Goal: Transaction & Acquisition: Purchase product/service

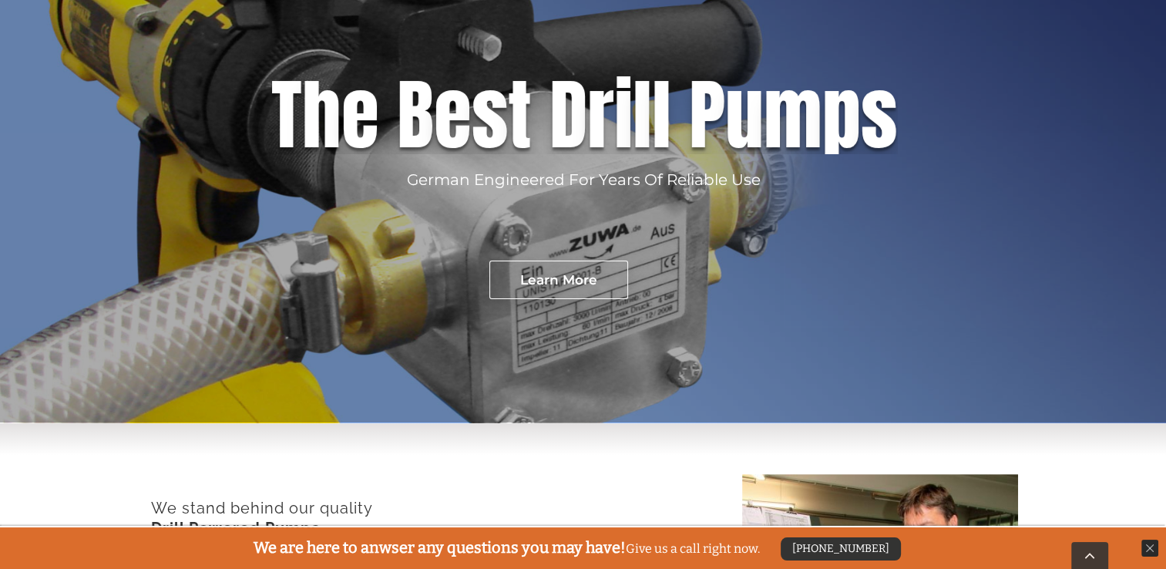
scroll to position [278, 0]
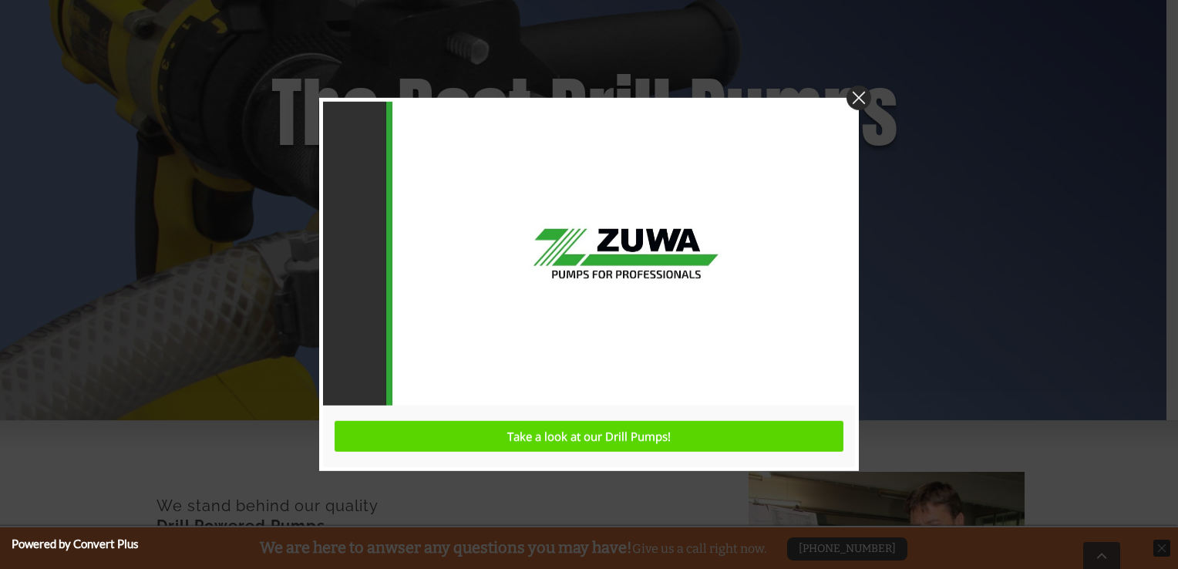
click at [857, 93] on img at bounding box center [859, 98] width 25 height 25
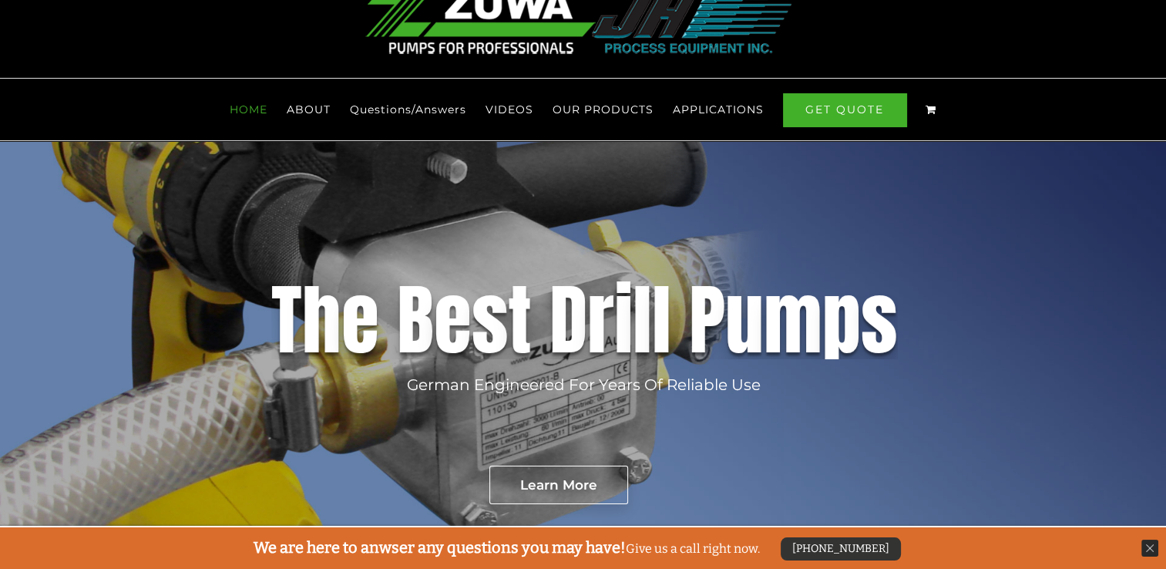
scroll to position [0, 0]
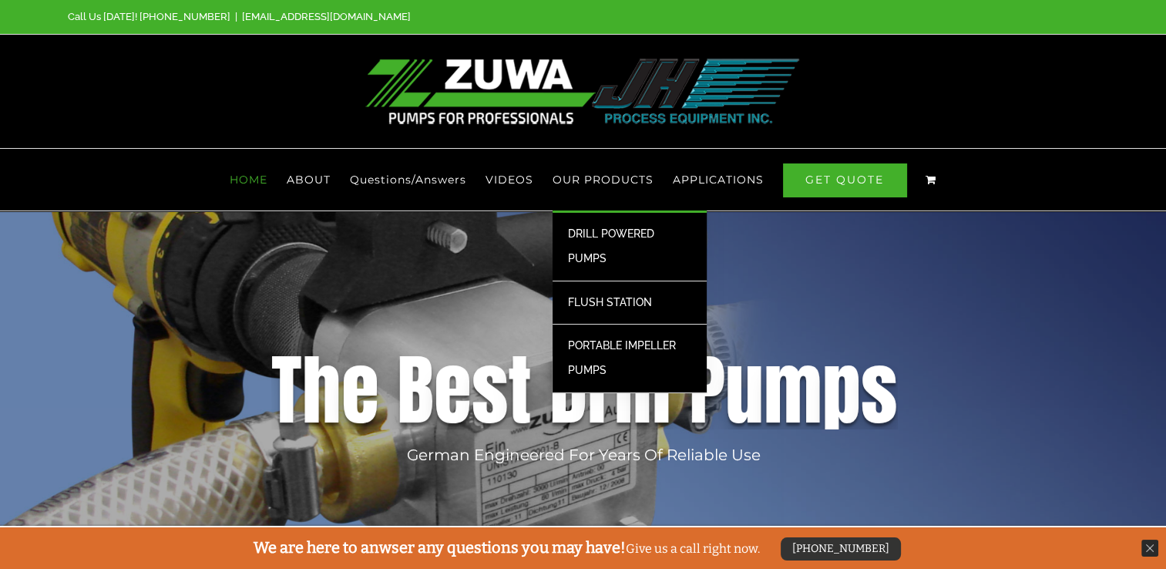
click at [608, 227] on span "DRILL POWERED PUMPS" at bounding box center [611, 245] width 86 height 37
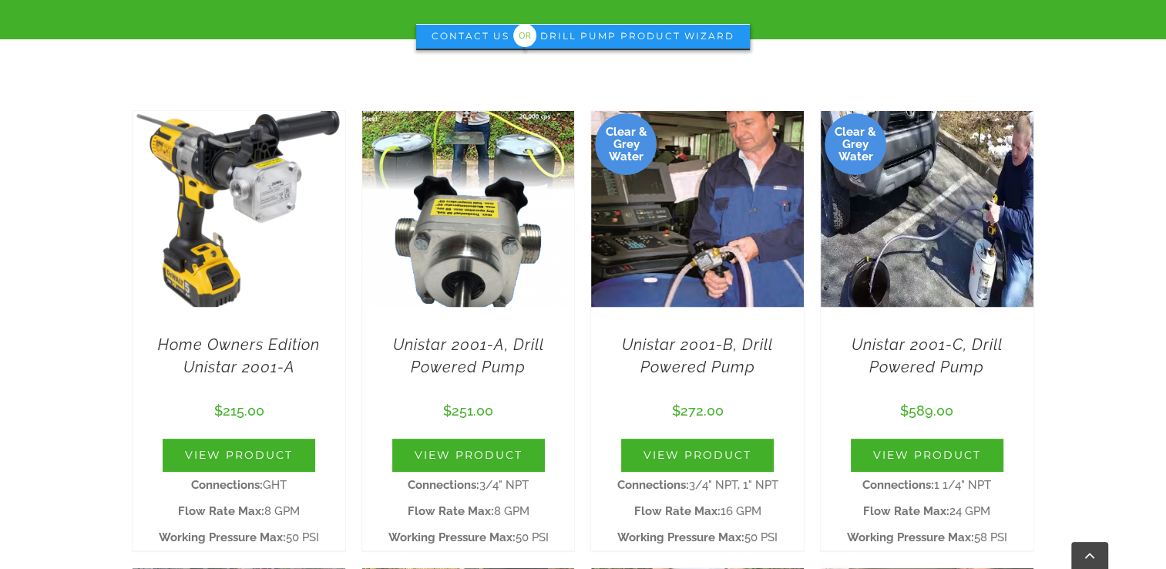
scroll to position [492, 0]
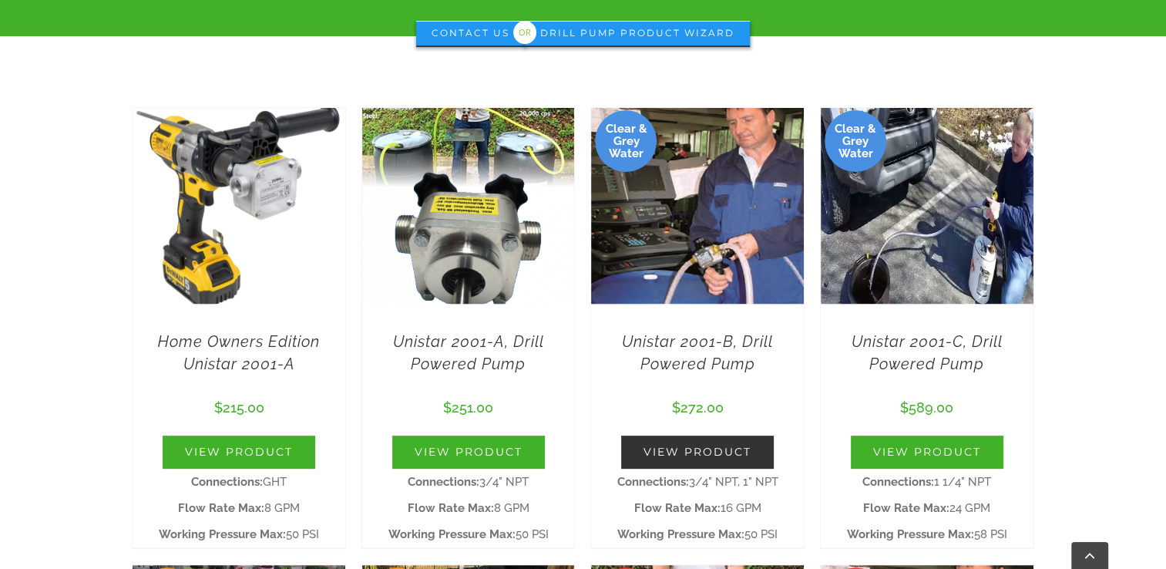
click at [703, 436] on link "View Product" at bounding box center [697, 452] width 153 height 33
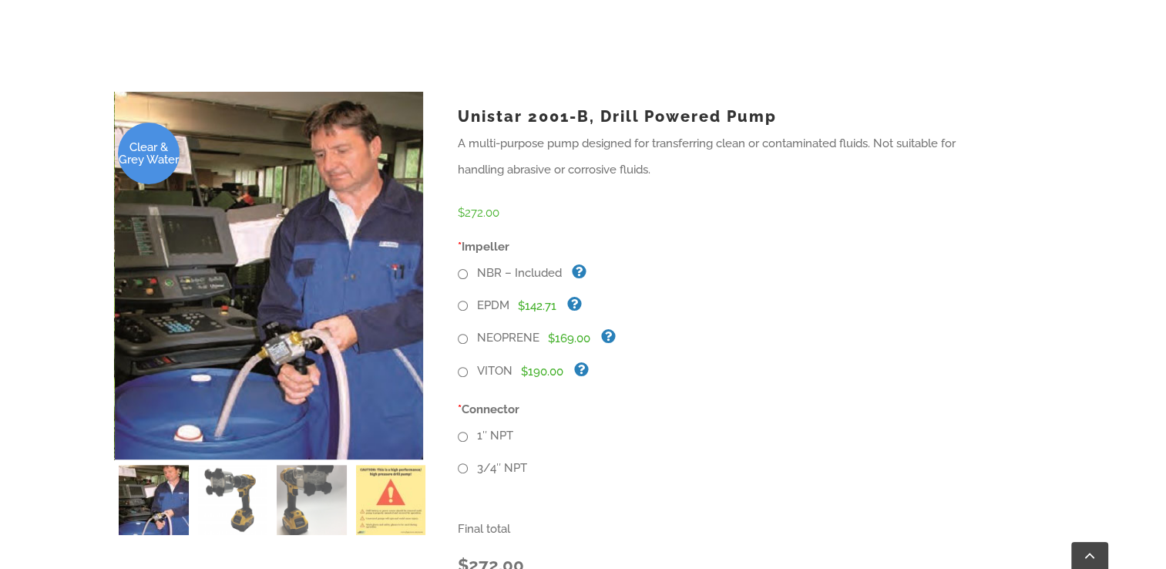
scroll to position [432, 0]
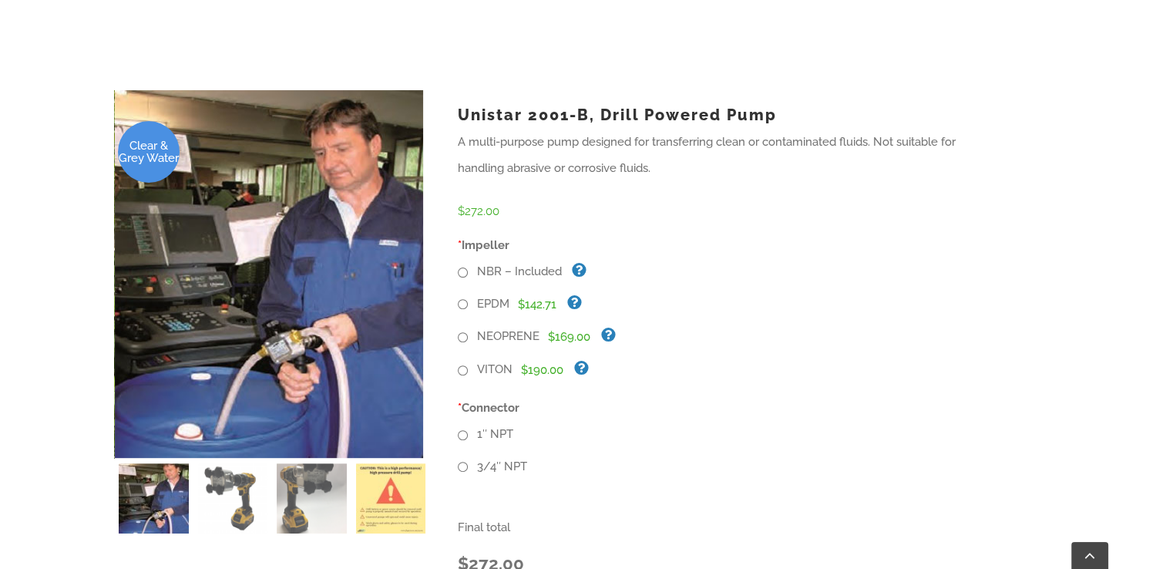
click at [463, 268] on input "NBR – Included" at bounding box center [463, 273] width 10 height 10
radio input "true"
click at [462, 462] on input "3/4″ NPT" at bounding box center [463, 467] width 10 height 10
radio input "true"
click at [458, 430] on input "1″ NPT" at bounding box center [463, 435] width 10 height 10
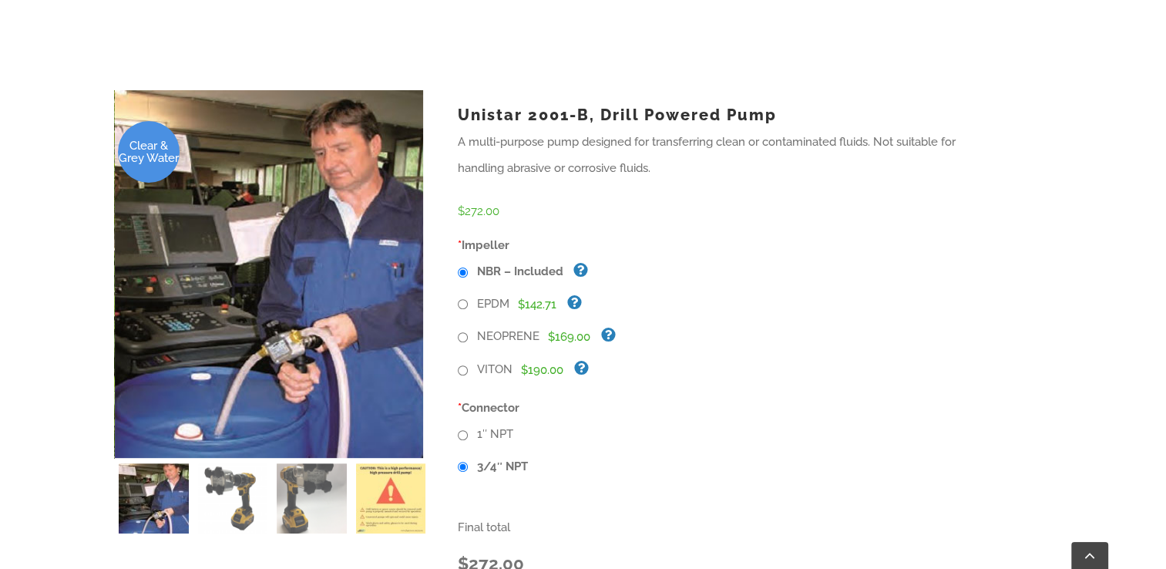
radio input "true"
click at [458, 462] on input "3/4″ NPT" at bounding box center [463, 467] width 10 height 10
radio input "true"
click at [458, 430] on input "1″ NPT" at bounding box center [463, 435] width 10 height 10
radio input "true"
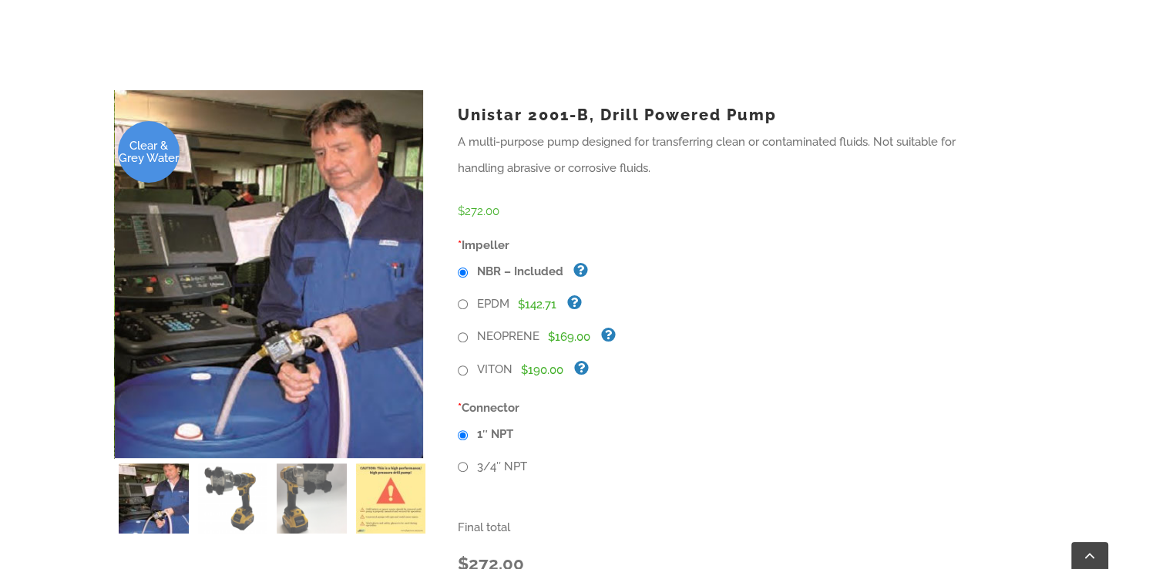
click at [458, 462] on input "3/4″ NPT" at bounding box center [463, 467] width 10 height 10
radio input "true"
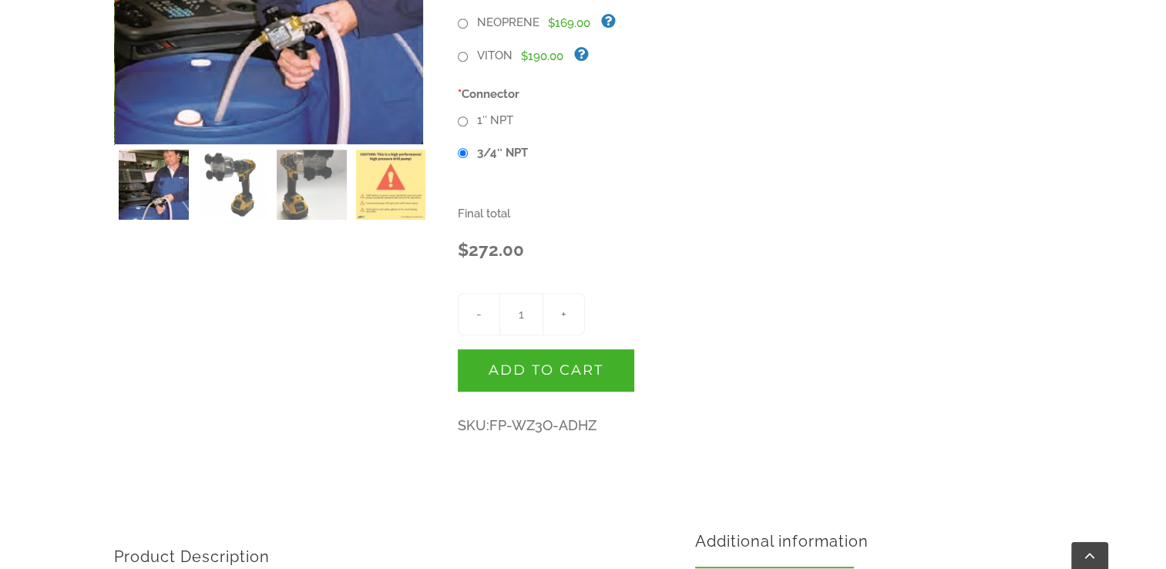
scroll to position [751, 0]
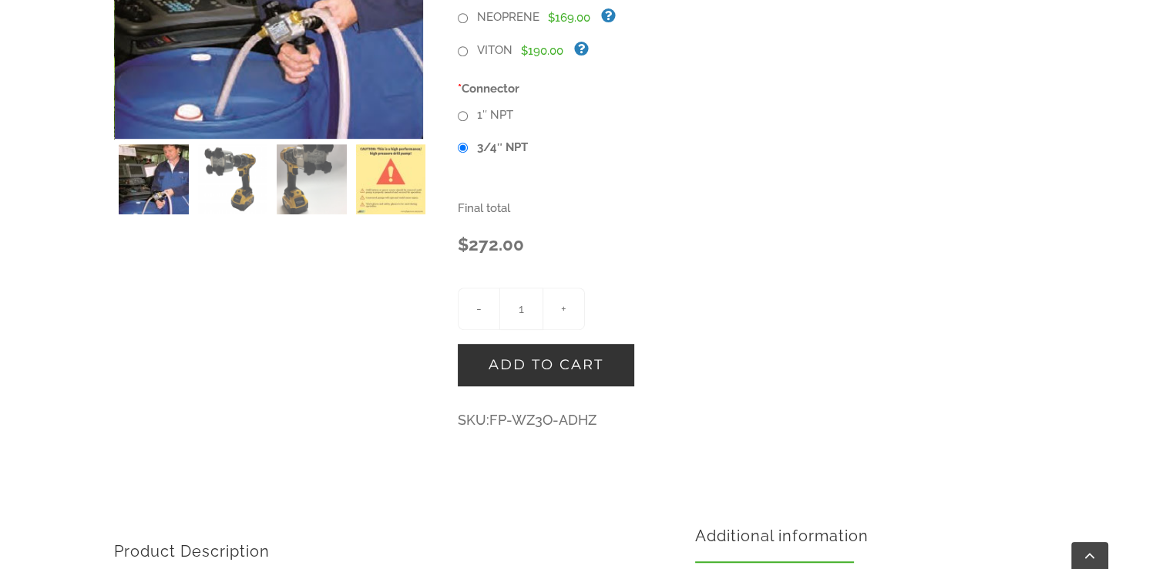
click at [540, 344] on button "Add to cart" at bounding box center [546, 365] width 177 height 42
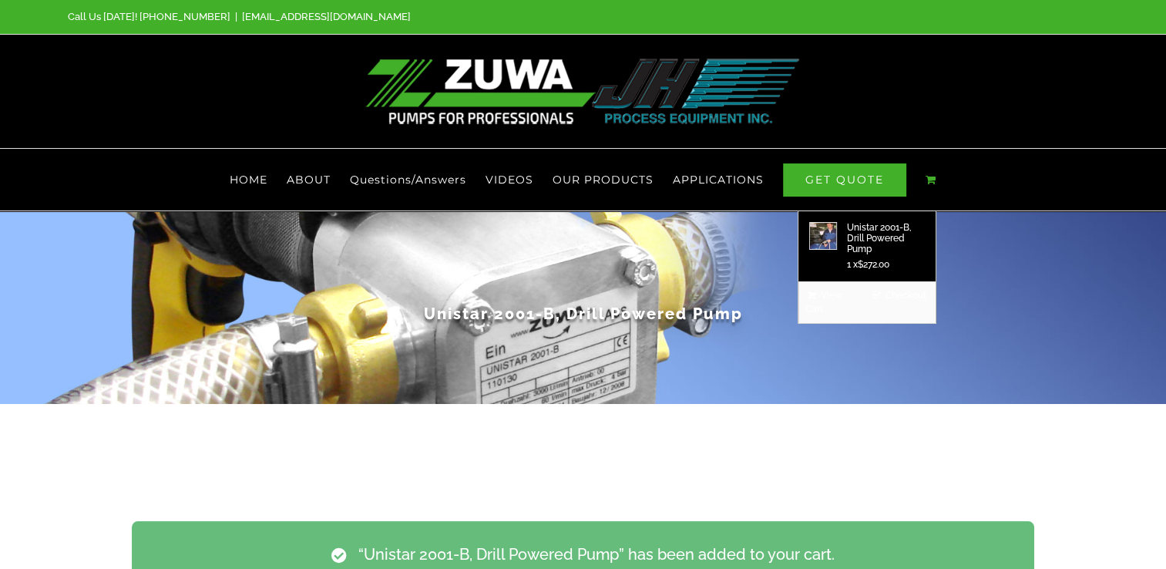
click at [928, 157] on link "Main Menu" at bounding box center [931, 180] width 11 height 62
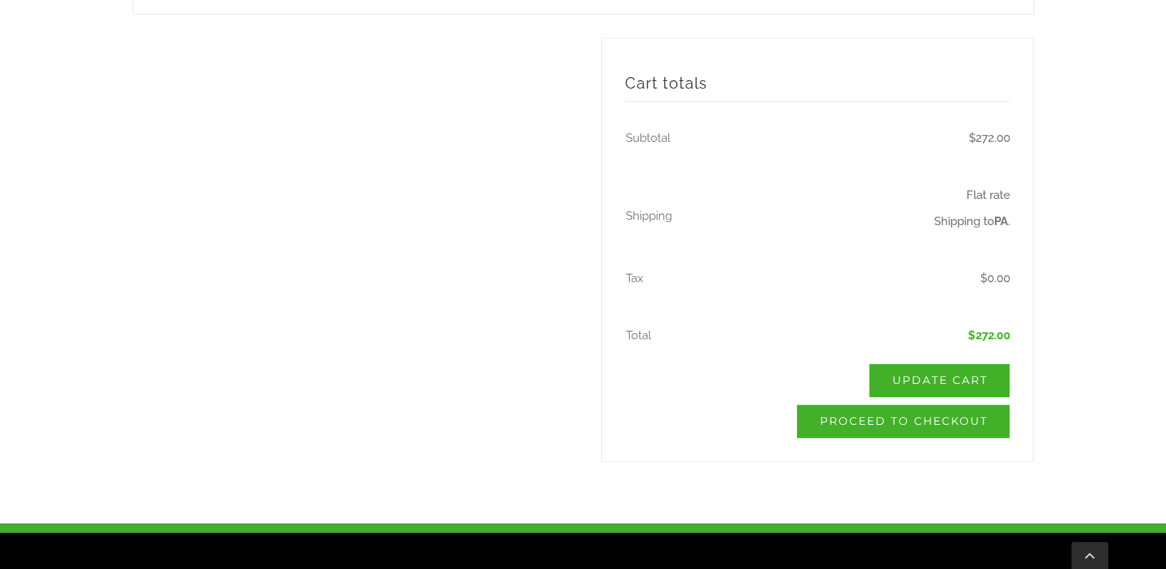
scroll to position [729, 0]
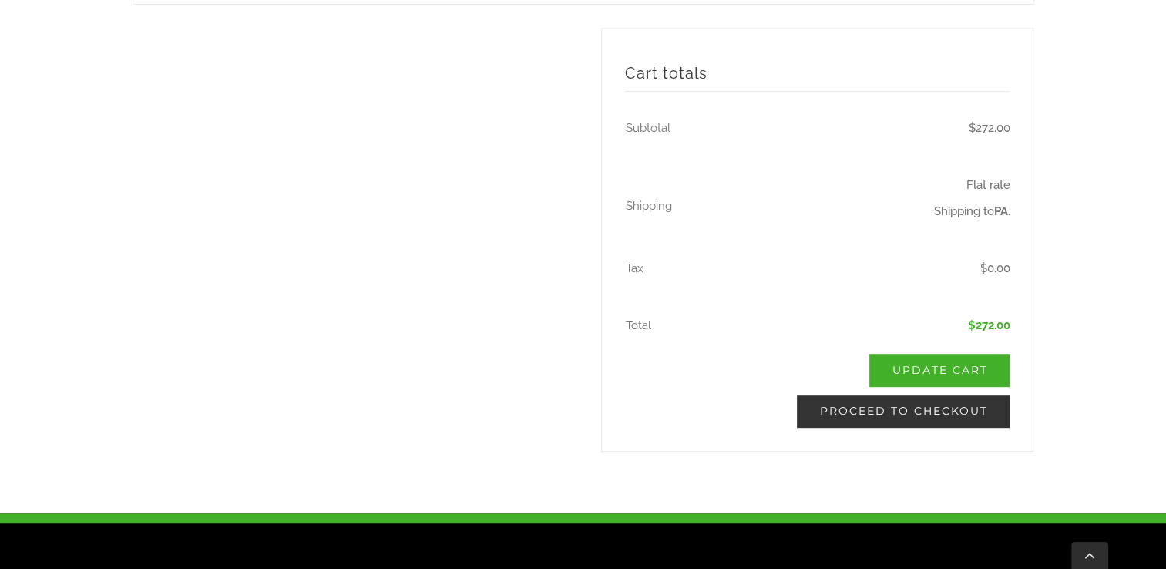
click at [904, 395] on link "Proceed to checkout" at bounding box center [903, 411] width 213 height 33
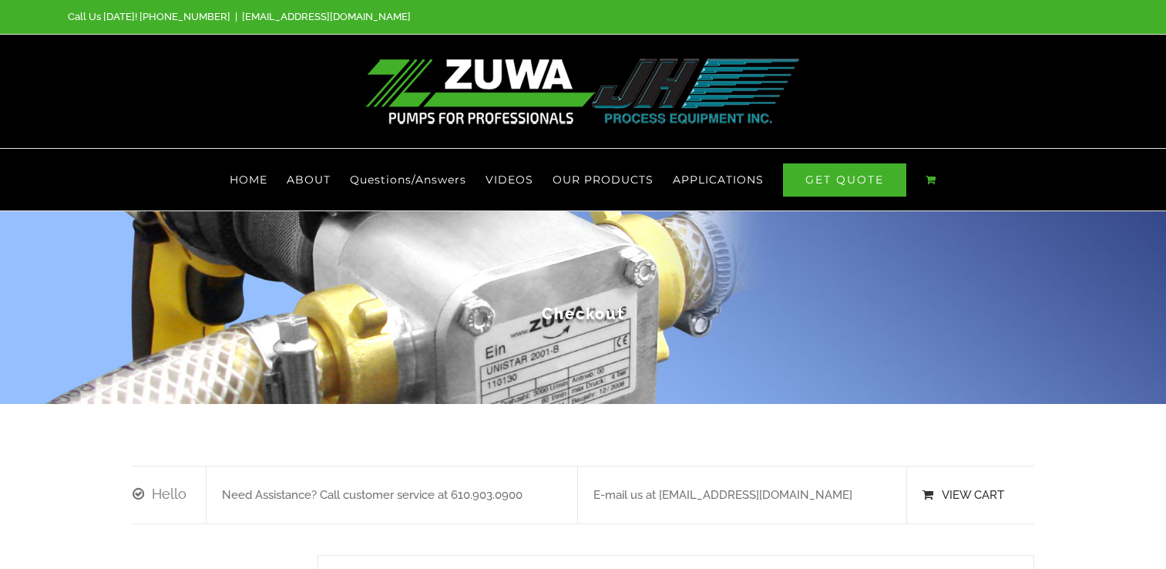
select select "PA"
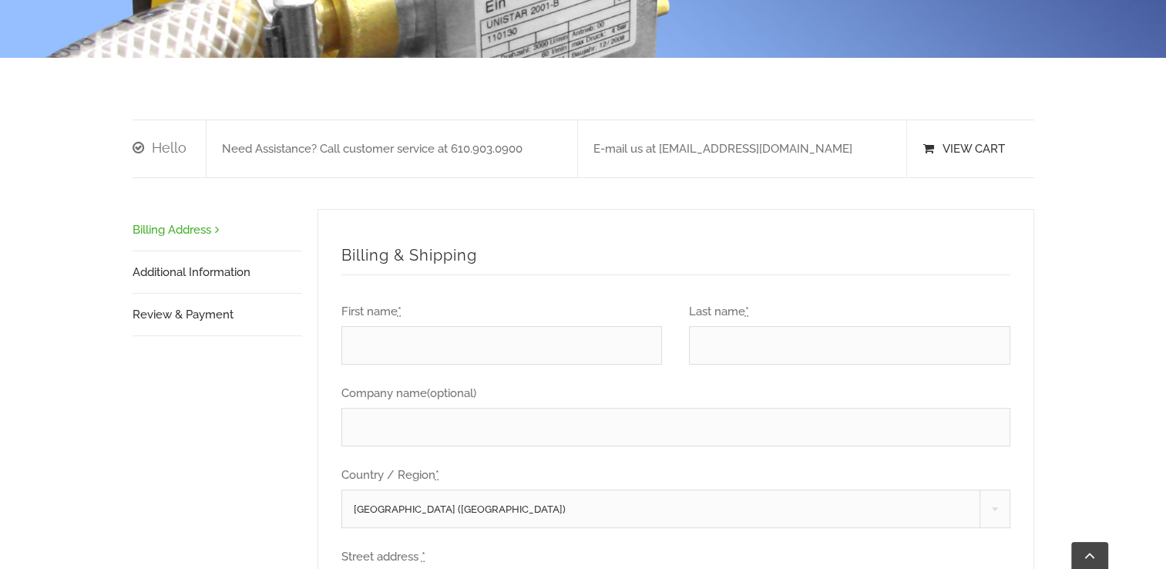
scroll to position [344, 0]
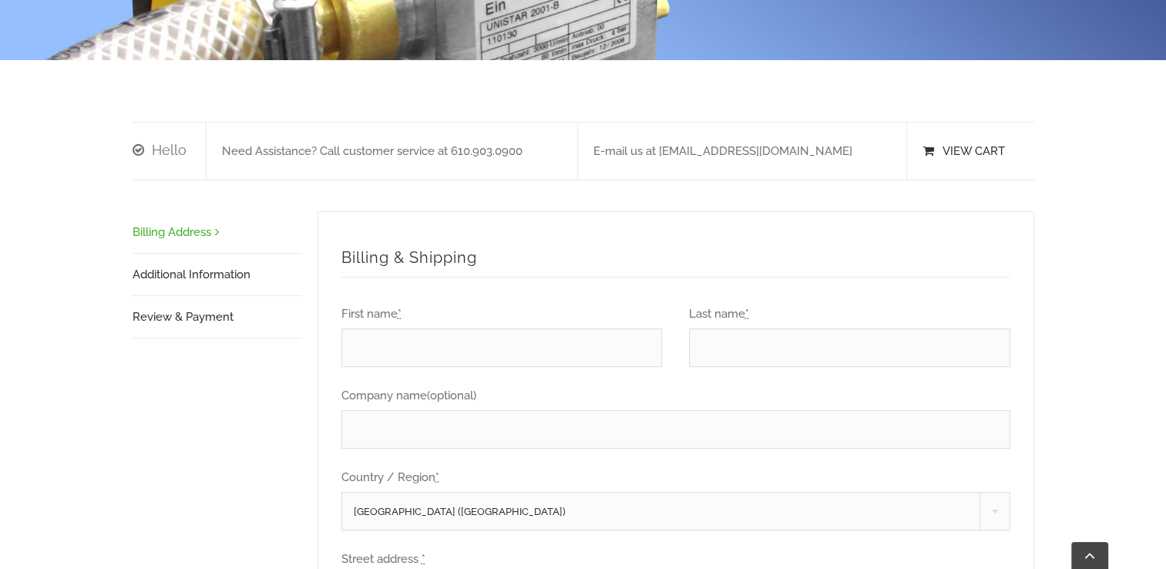
click at [375, 328] on input "First name *" at bounding box center [502, 347] width 321 height 39
type input "Michael"
type input "Opp"
click at [370, 410] on input "Company name (optional)" at bounding box center [676, 429] width 669 height 39
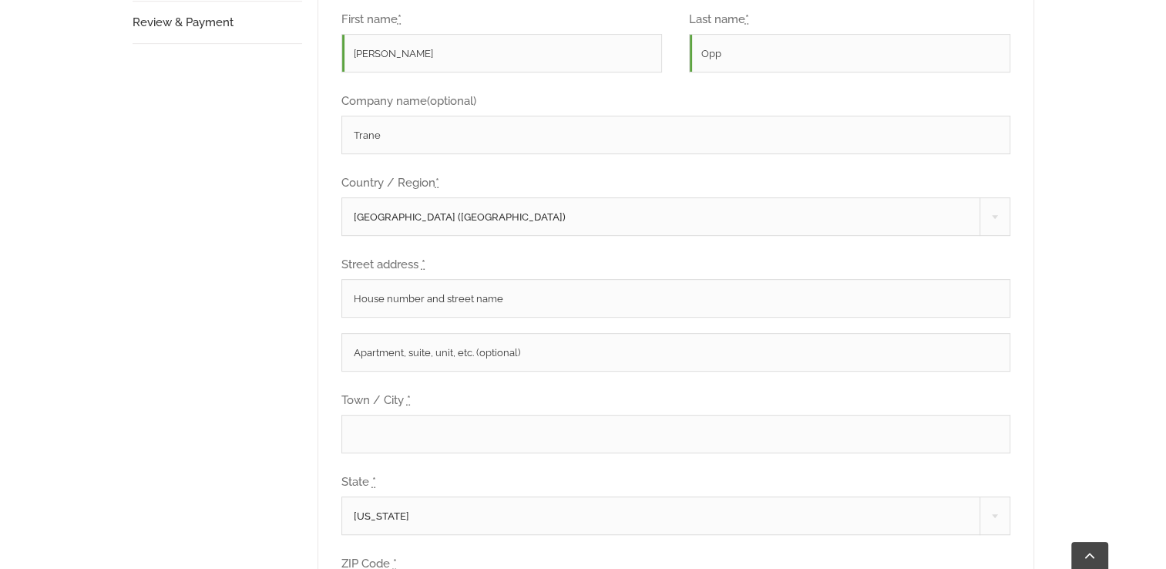
scroll to position [655, 0]
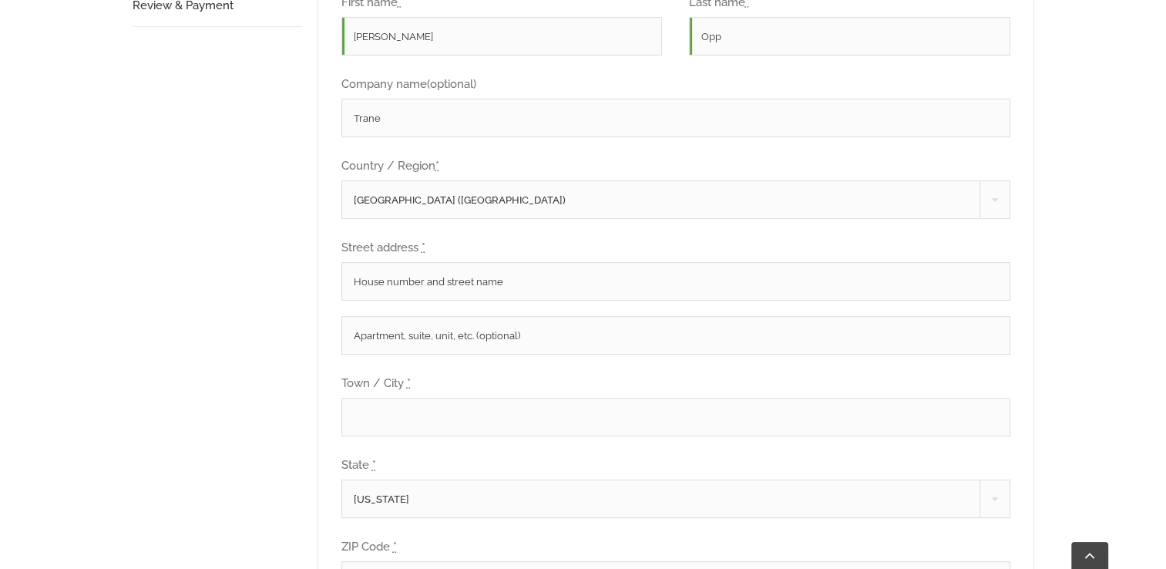
type input "Trane"
click at [378, 262] on input "Street address *" at bounding box center [676, 281] width 669 height 39
type input "2391 W. Bridge St"
click at [359, 398] on input "Town / City *" at bounding box center [676, 417] width 669 height 39
type input "Mexico"
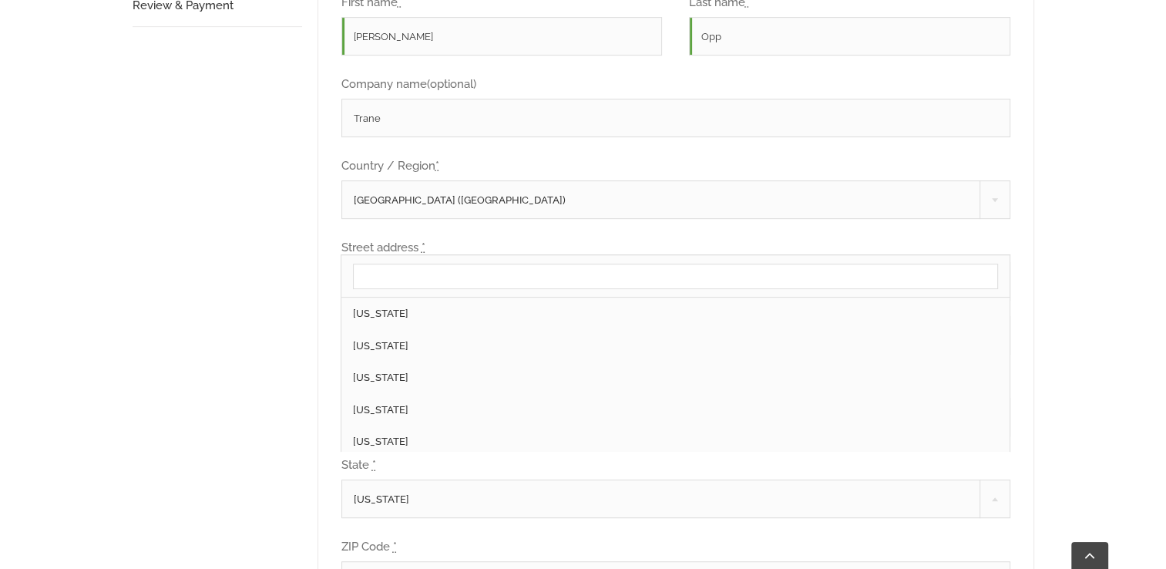
scroll to position [1152, 0]
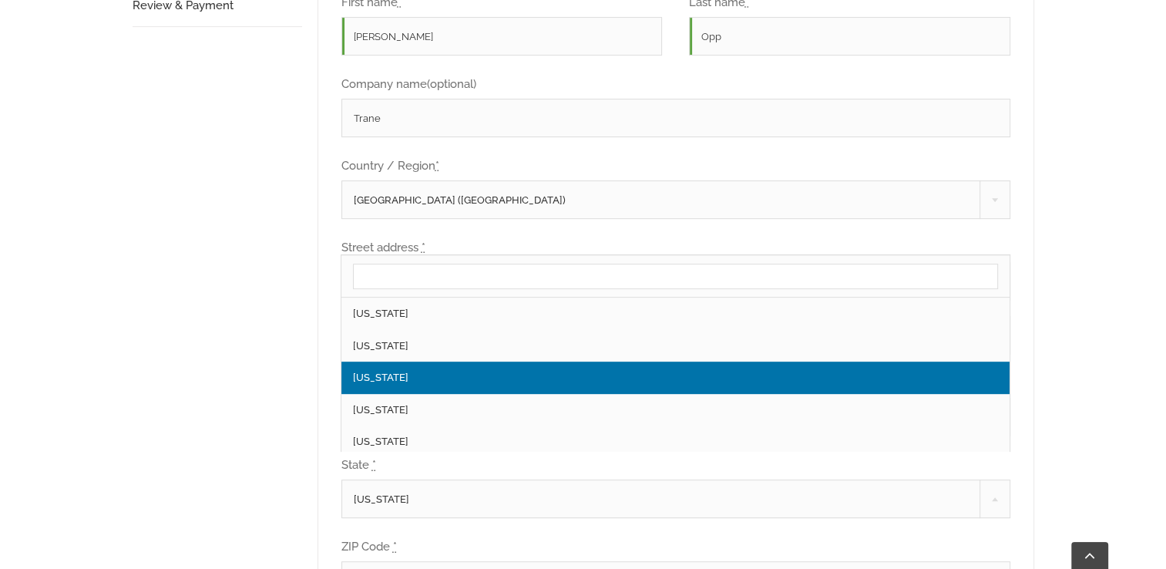
drag, startPoint x: 426, startPoint y: 473, endPoint x: 293, endPoint y: 486, distance: 134.0
click at [293, 486] on div "Hello Need Assistance? Call customer service at 610.903.0900 E-mail us at pumps…" at bounding box center [584, 322] width 902 height 1025
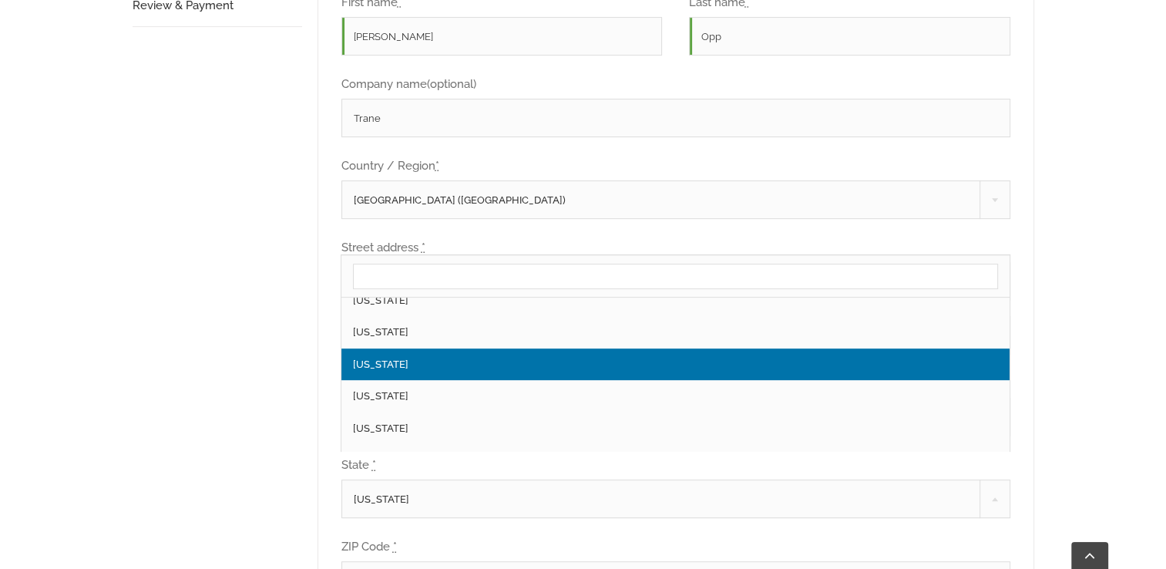
scroll to position [374, 0]
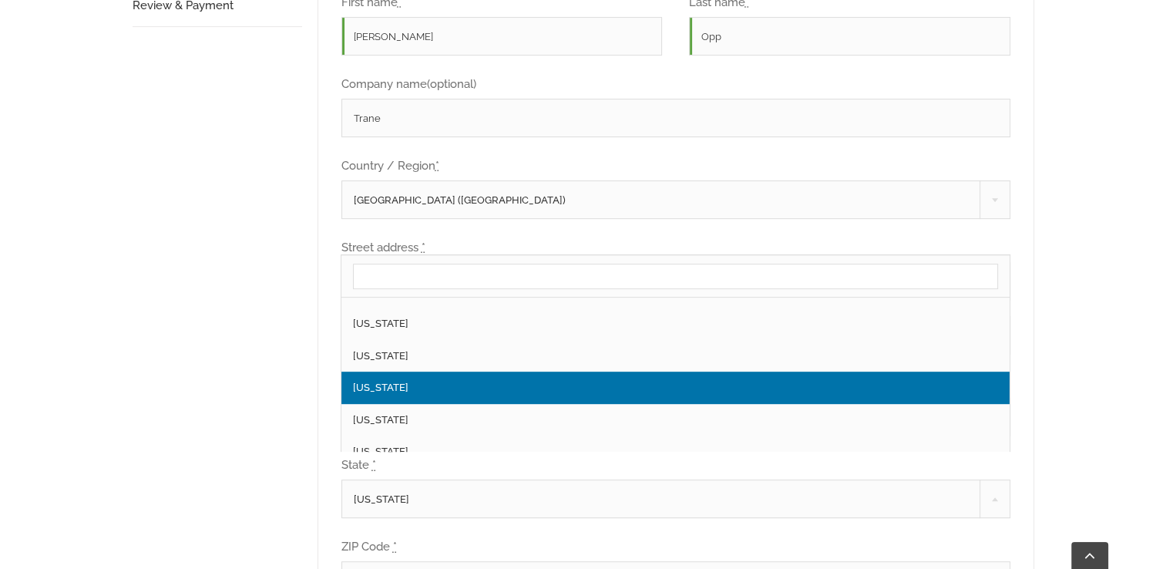
select select "IN"
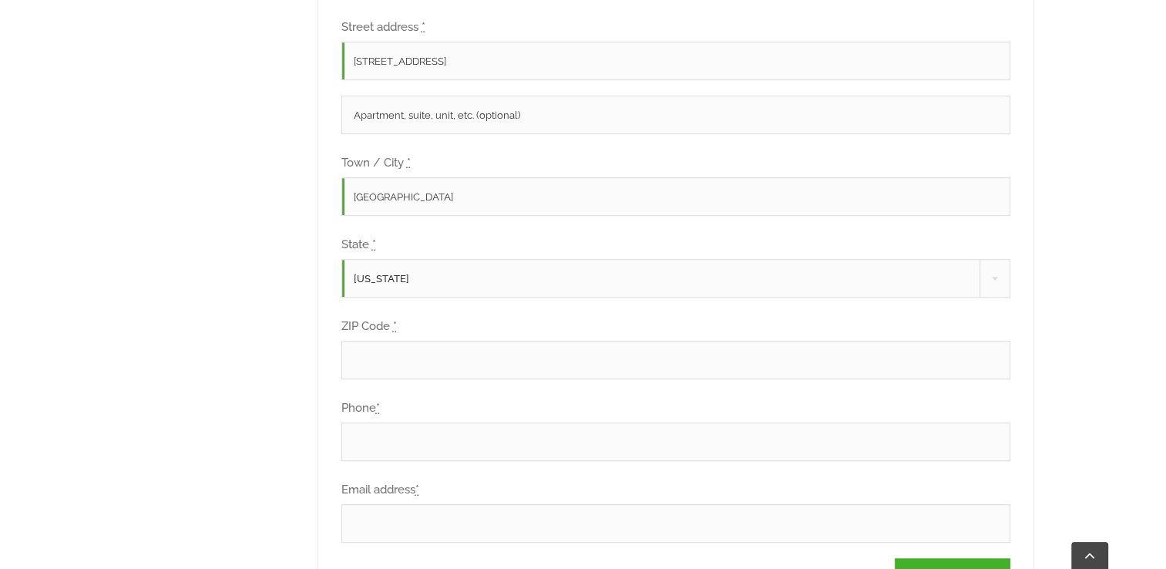
scroll to position [881, 0]
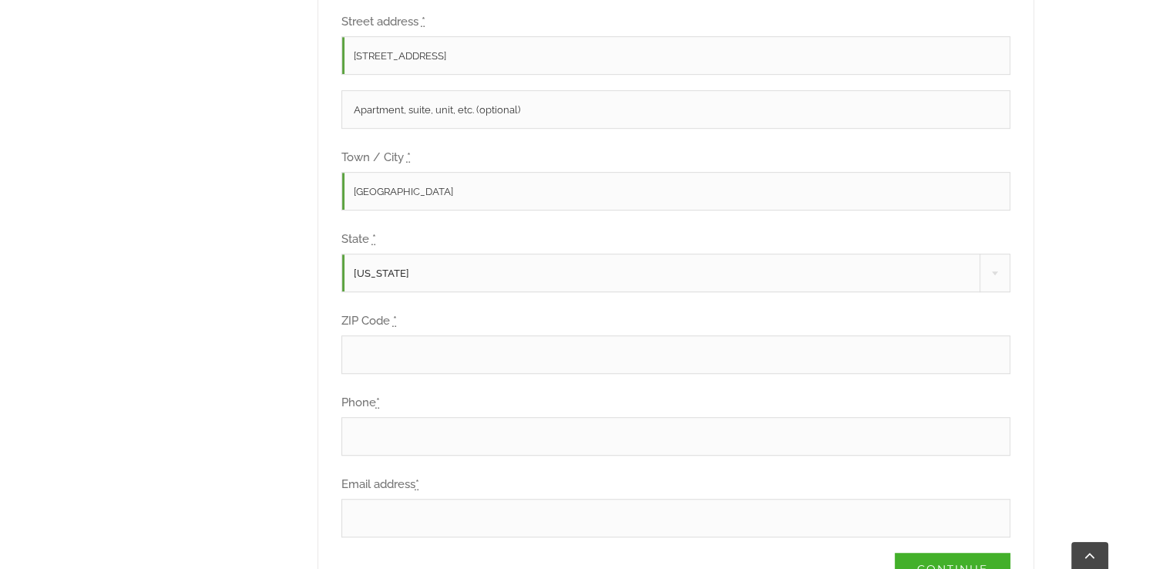
click at [375, 335] on input "ZIP Code *" at bounding box center [676, 354] width 669 height 39
type input "46958"
click at [372, 417] on input "Phone *" at bounding box center [676, 436] width 669 height 39
type input "574-286-5065"
click at [384, 499] on input "Email address *" at bounding box center [676, 518] width 669 height 39
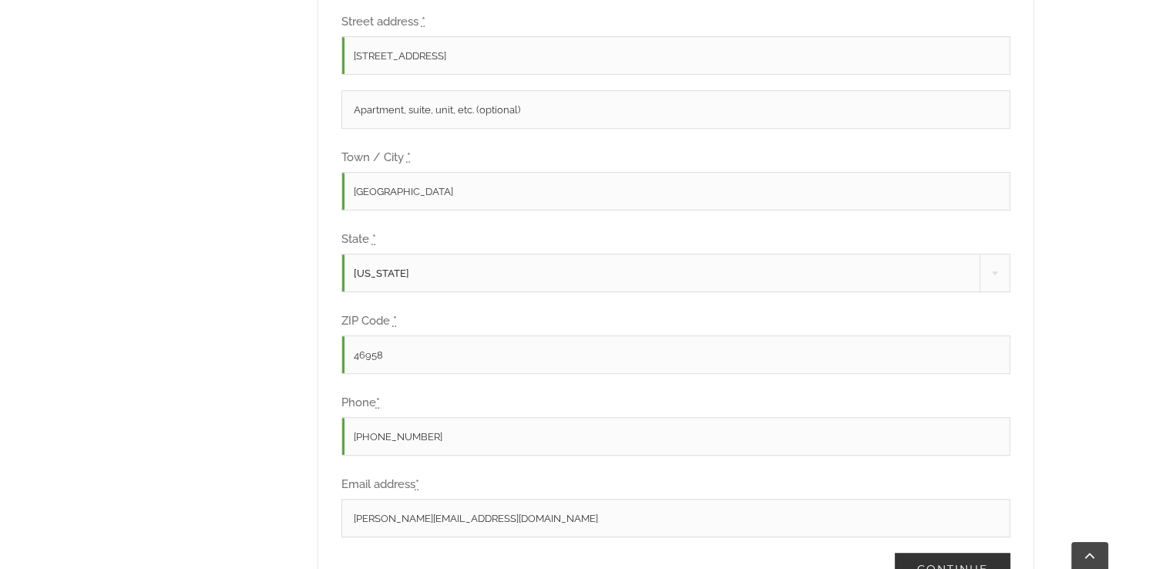
type input "mike.opp@trane.com"
click at [956, 553] on link "Continue" at bounding box center [953, 569] width 116 height 33
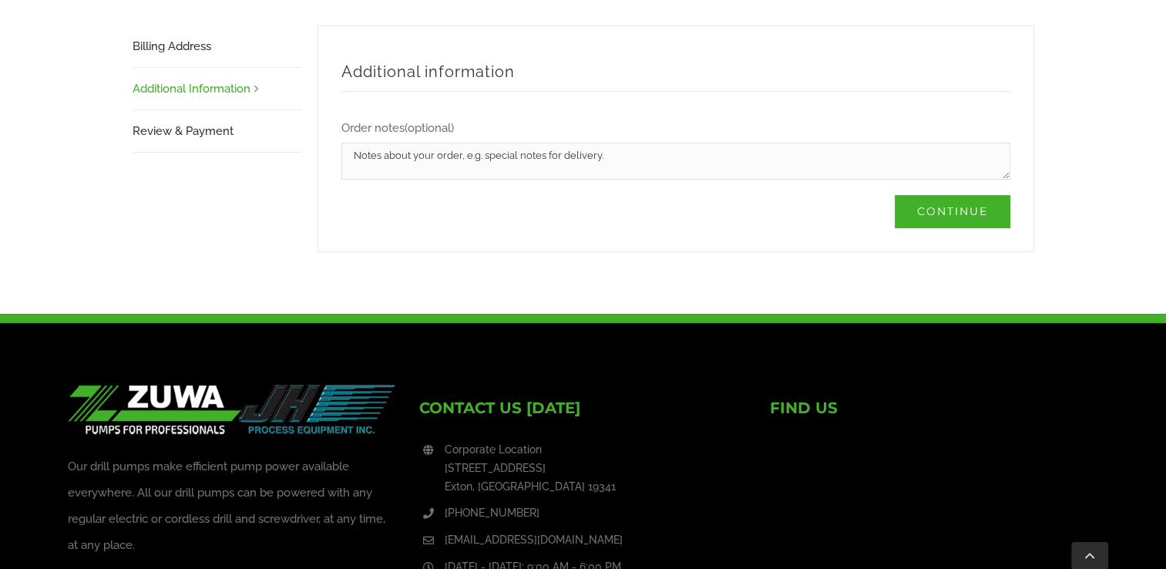
scroll to position [527, 0]
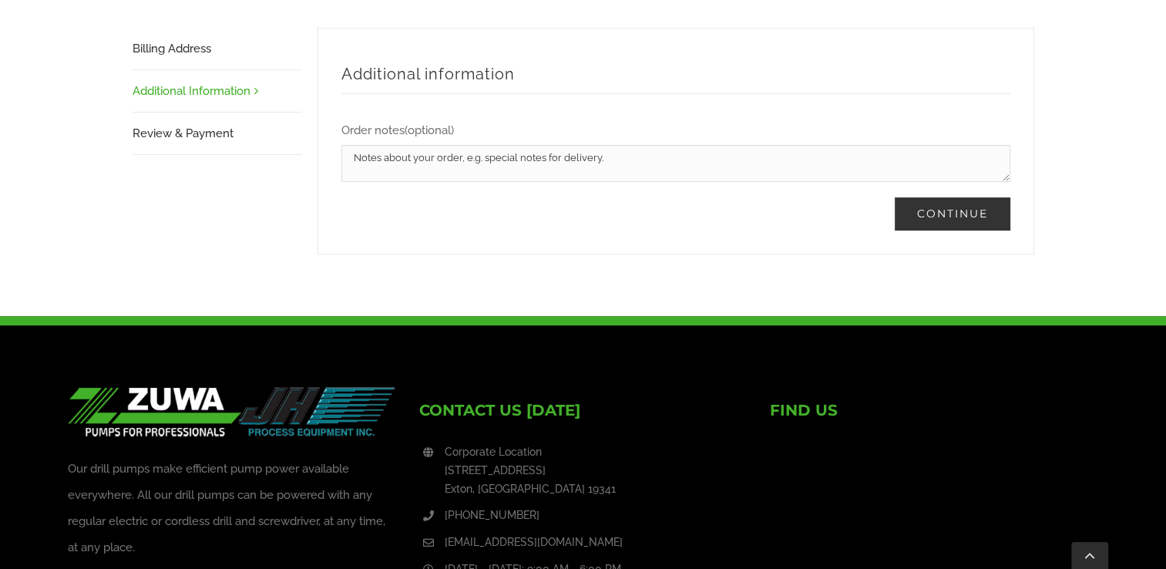
click at [924, 197] on link "Continue" at bounding box center [953, 213] width 116 height 33
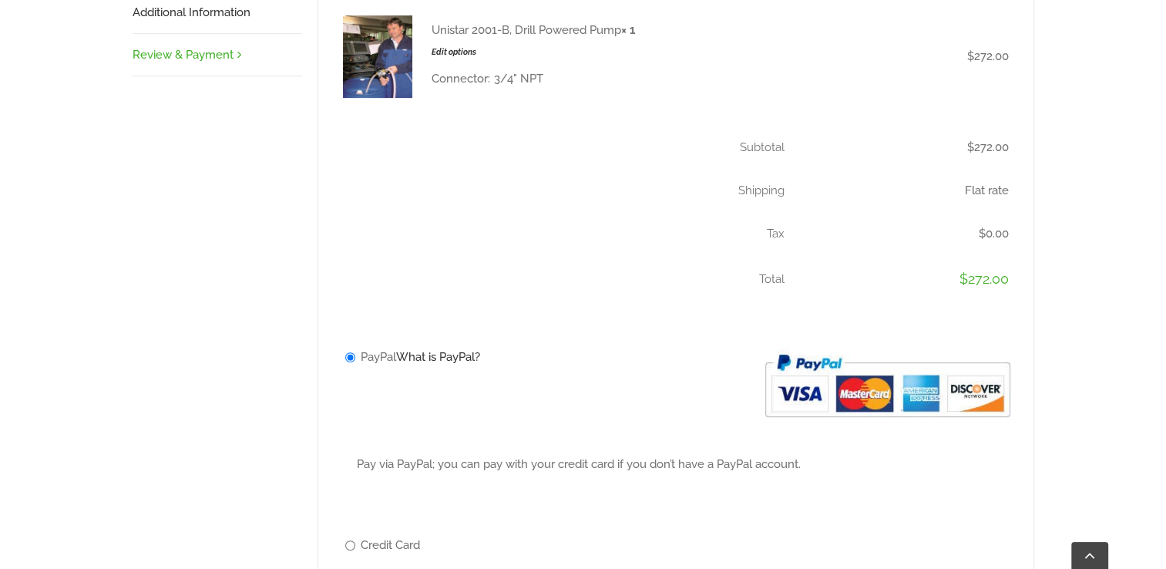
scroll to position [678, 0]
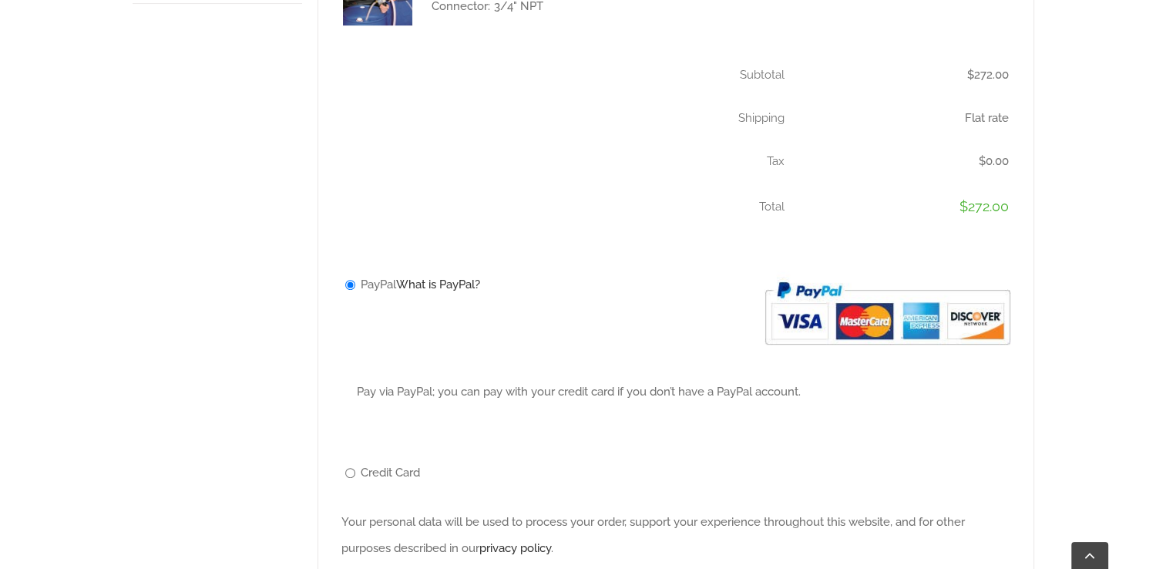
click at [348, 468] on input "Credit Card" at bounding box center [350, 473] width 10 height 10
radio input "true"
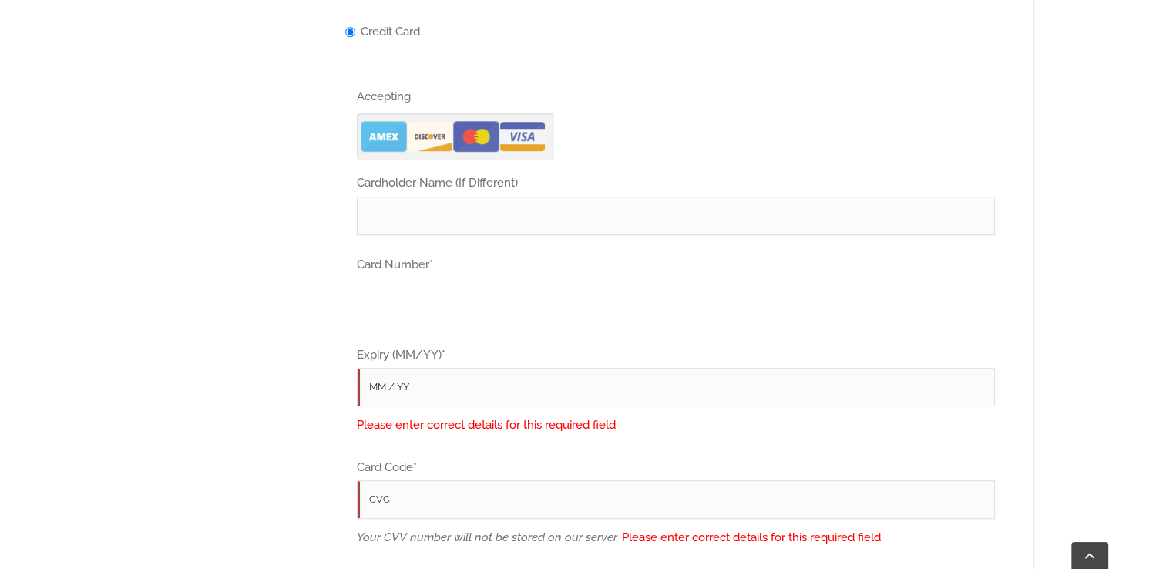
scroll to position [1051, 0]
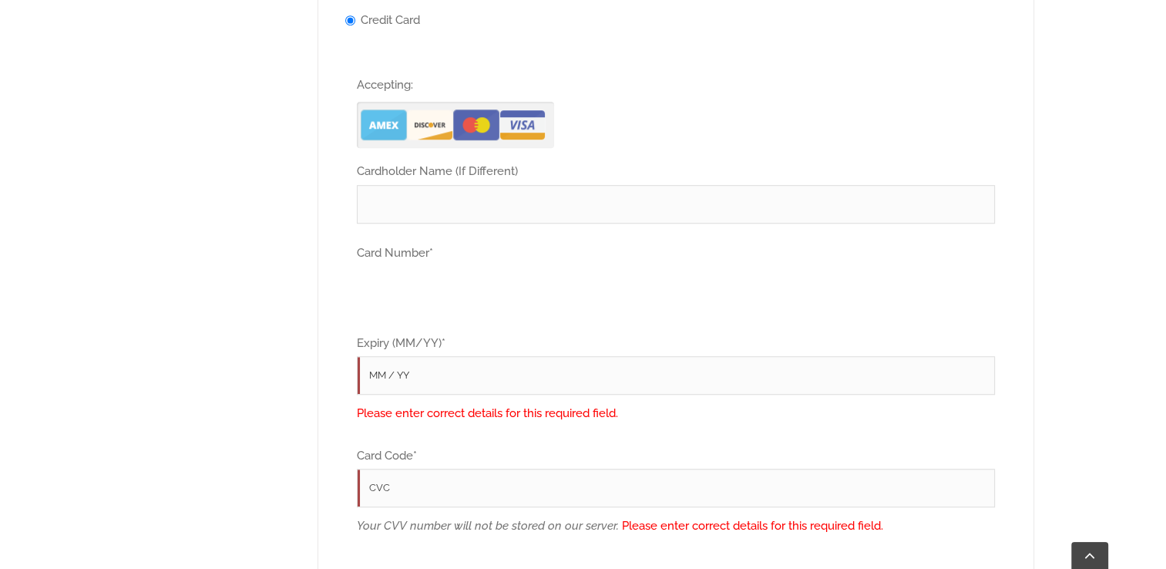
click at [401, 185] on input "Cardholder Name (If Different)" at bounding box center [676, 204] width 638 height 39
type input "Michael Opp"
click at [396, 356] on input "Expiry (MM/YY) *" at bounding box center [676, 375] width 638 height 39
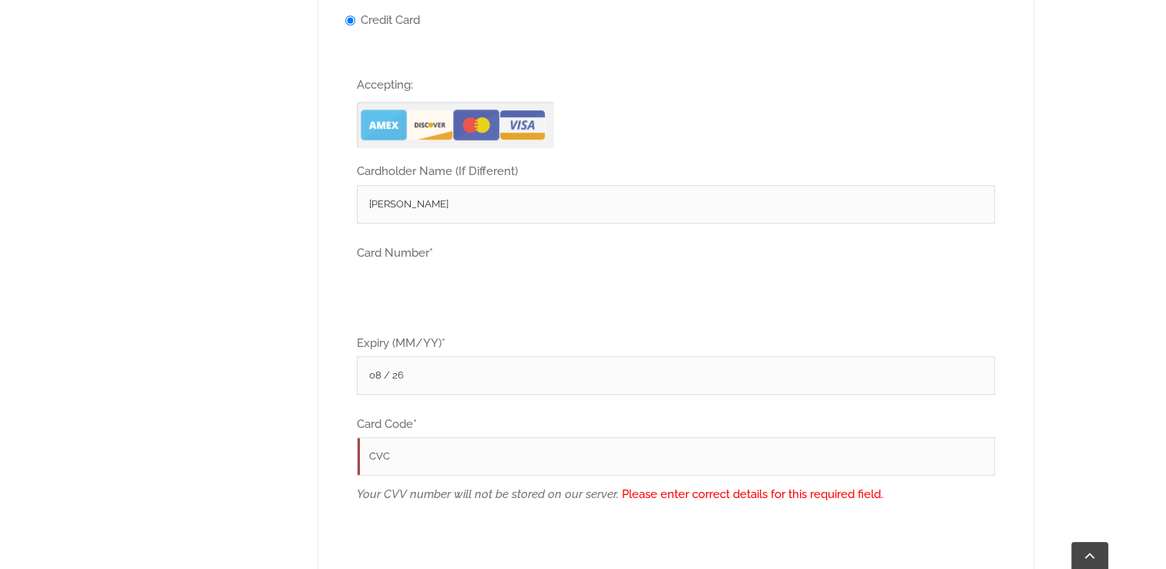
type input "08 / 26"
click at [398, 437] on input "Card Code *" at bounding box center [676, 456] width 638 height 39
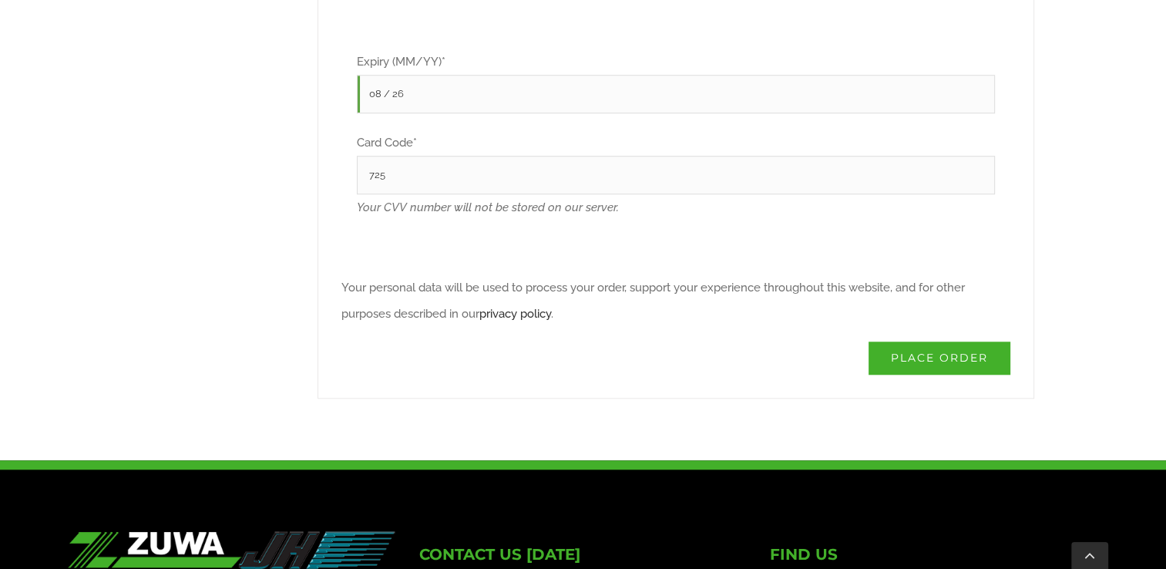
scroll to position [1363, 0]
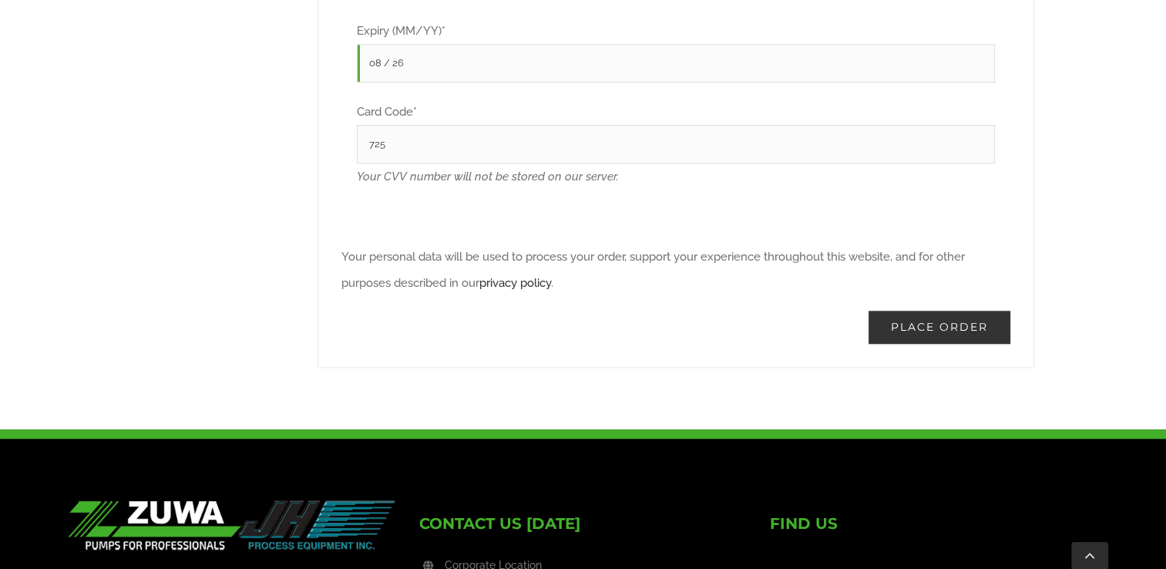
type input "725"
click at [941, 311] on button "Place order" at bounding box center [940, 327] width 142 height 33
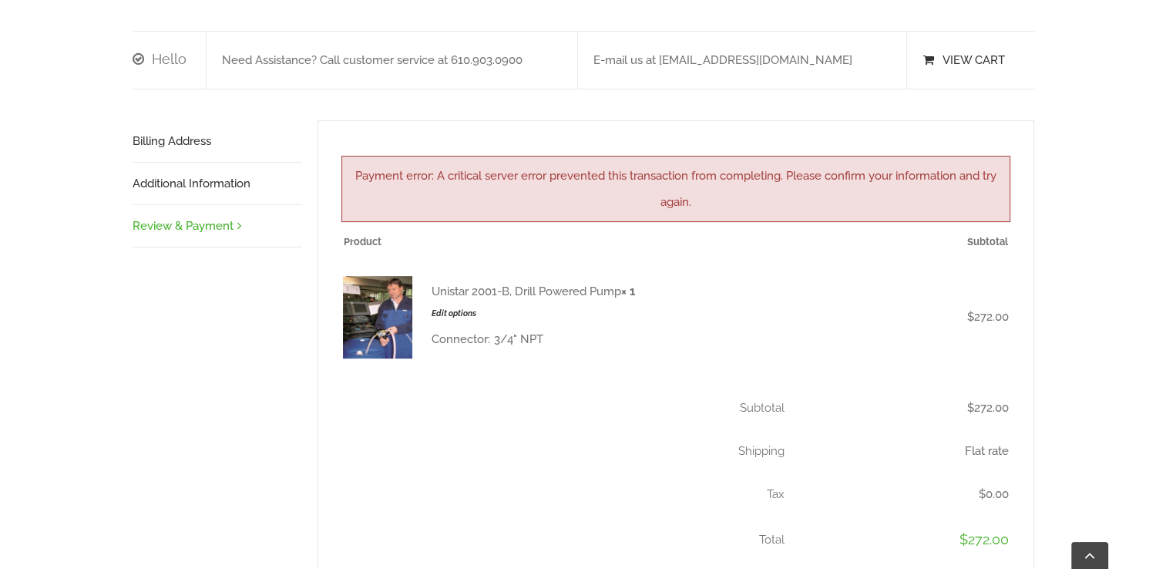
scroll to position [344, 0]
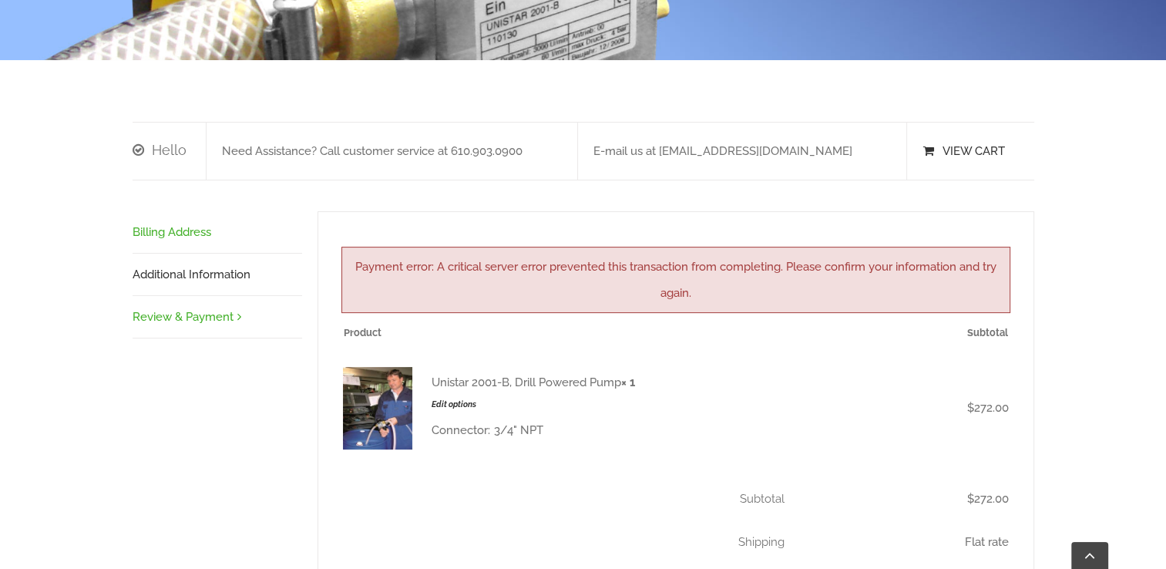
click at [165, 211] on link "Billing Address" at bounding box center [218, 232] width 170 height 42
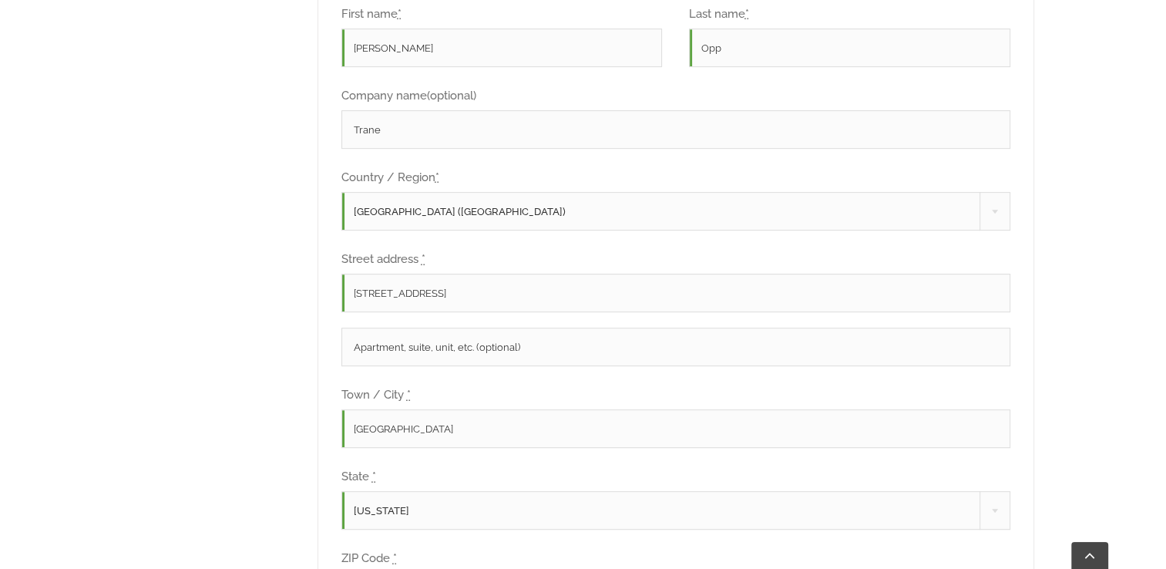
scroll to position [752, 0]
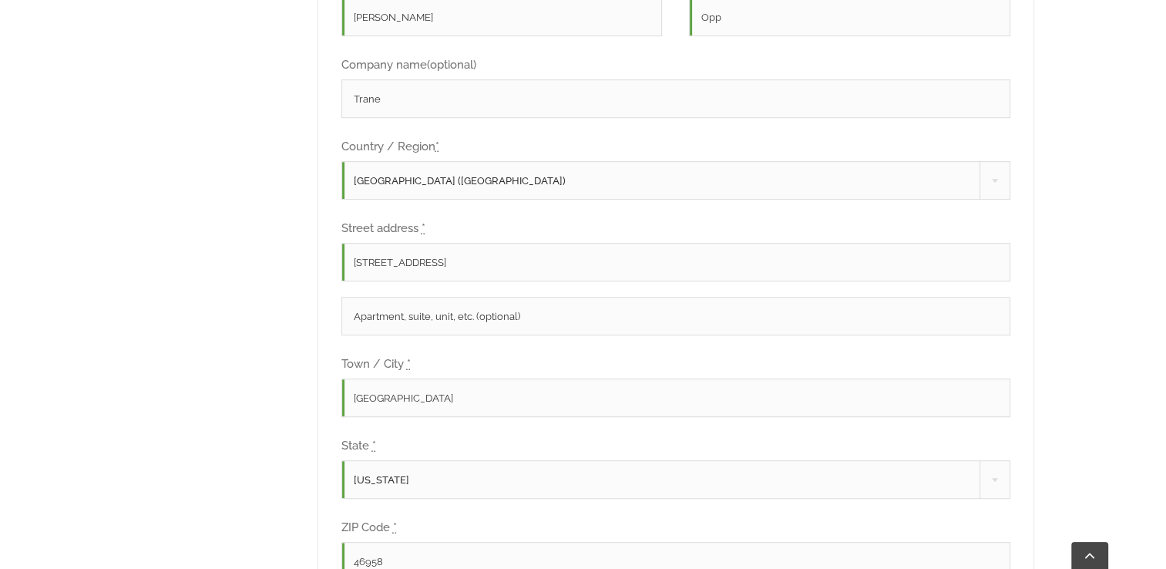
drag, startPoint x: 432, startPoint y: 249, endPoint x: 241, endPoint y: 272, distance: 192.6
click at [241, 272] on div "Hello Need Assistance? Call customer service at 610.903.0900 E-mail us at pumps…" at bounding box center [584, 265] width 902 height 1104
type input "5355 N Post Rd"
drag, startPoint x: 396, startPoint y: 372, endPoint x: 286, endPoint y: 364, distance: 110.5
click at [286, 364] on div "Hello Need Assistance? Call customer service at 610.903.0900 E-mail us at pumps…" at bounding box center [584, 265] width 902 height 1104
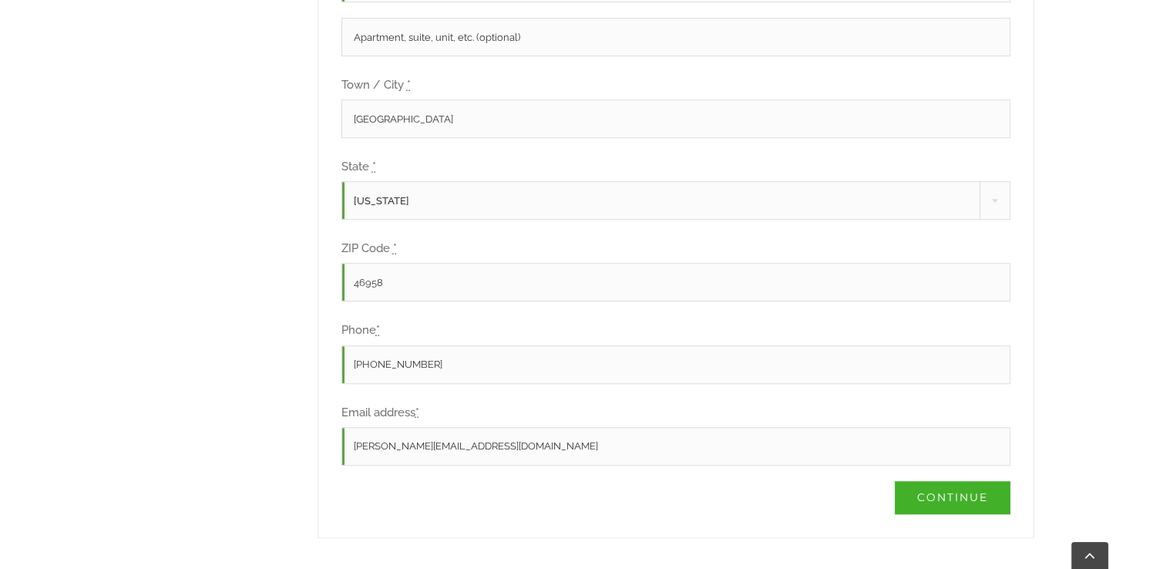
scroll to position [1034, 0]
type input "Indianapolis"
drag, startPoint x: 383, startPoint y: 253, endPoint x: 262, endPoint y: 267, distance: 121.8
type input "46216"
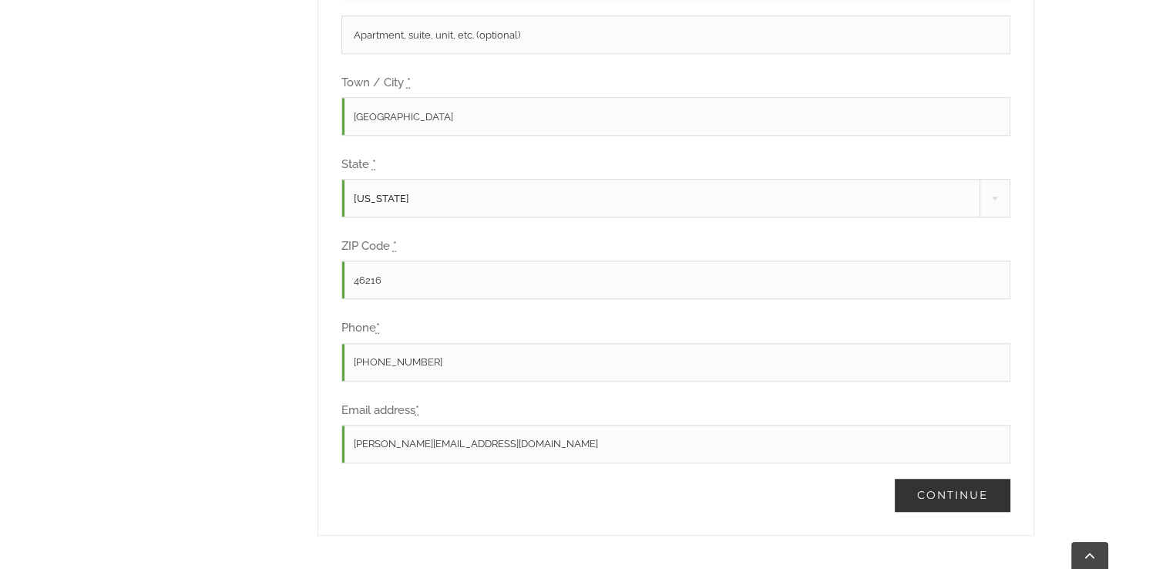
click at [949, 479] on link "Continue" at bounding box center [953, 495] width 116 height 33
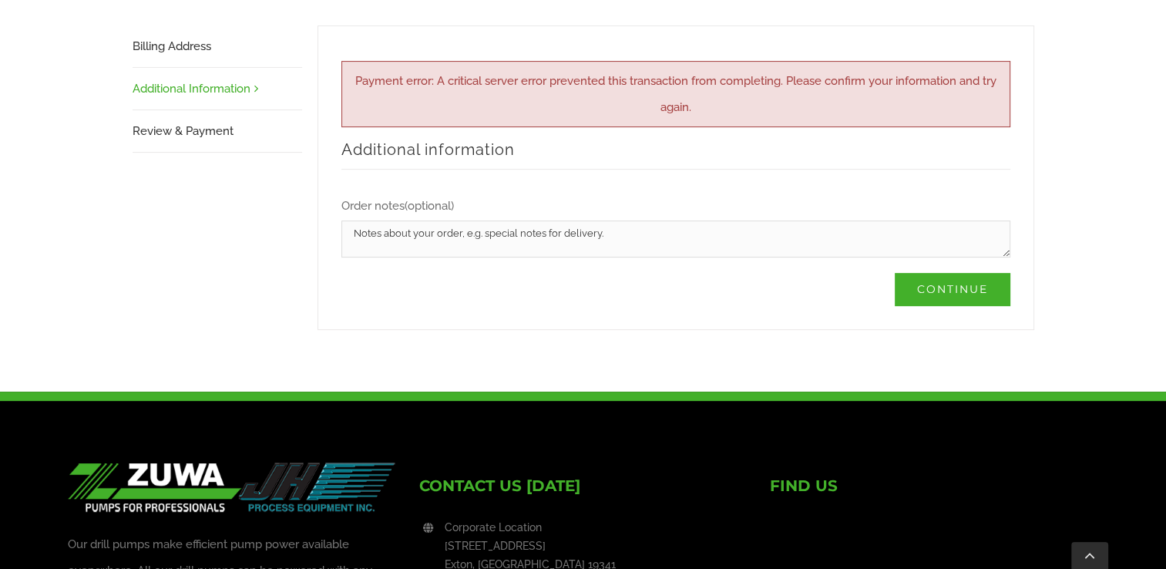
scroll to position [527, 0]
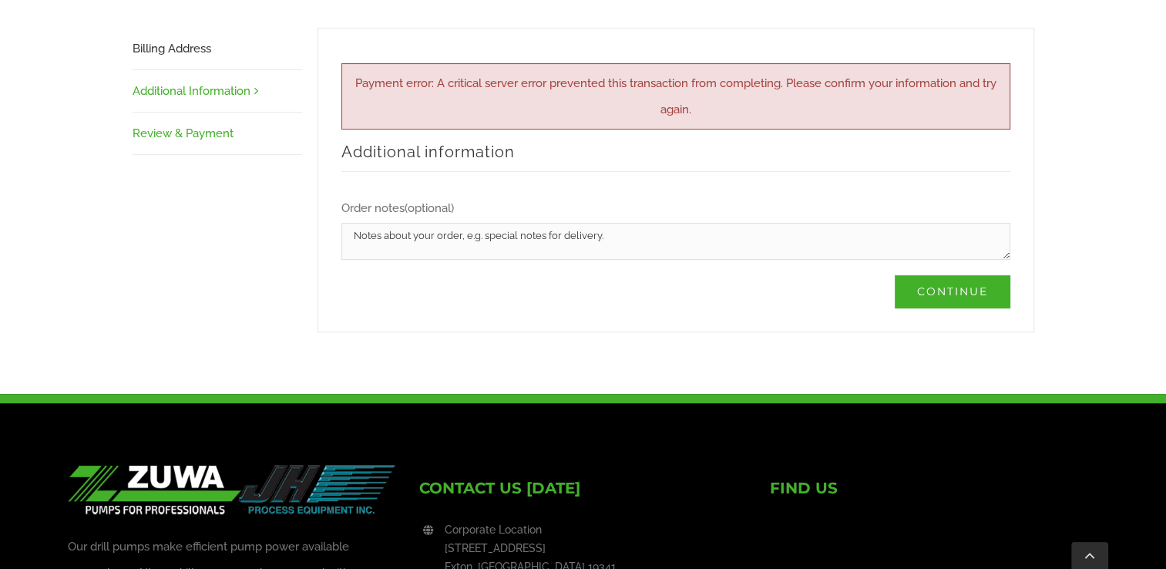
click at [182, 113] on link "Review & Payment" at bounding box center [218, 134] width 170 height 42
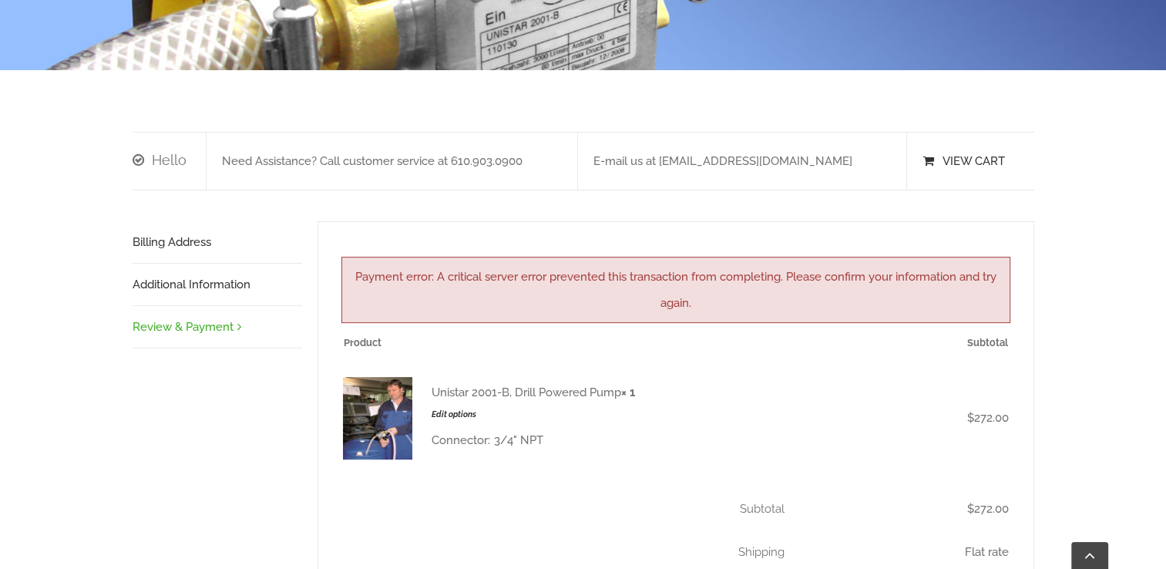
scroll to position [325, 0]
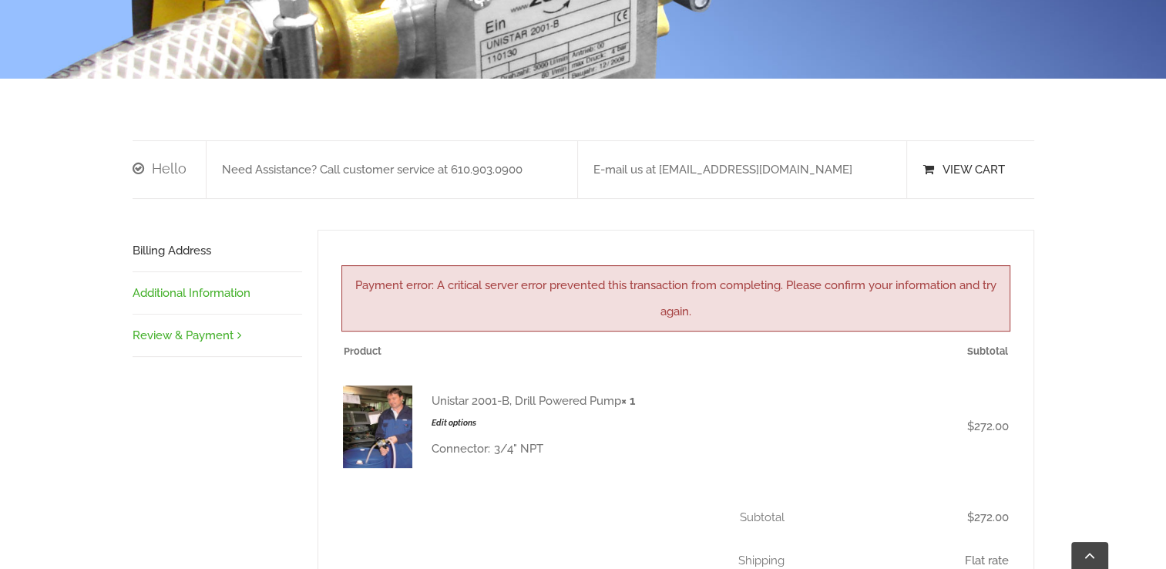
click at [204, 272] on link "Additional Information" at bounding box center [218, 293] width 170 height 42
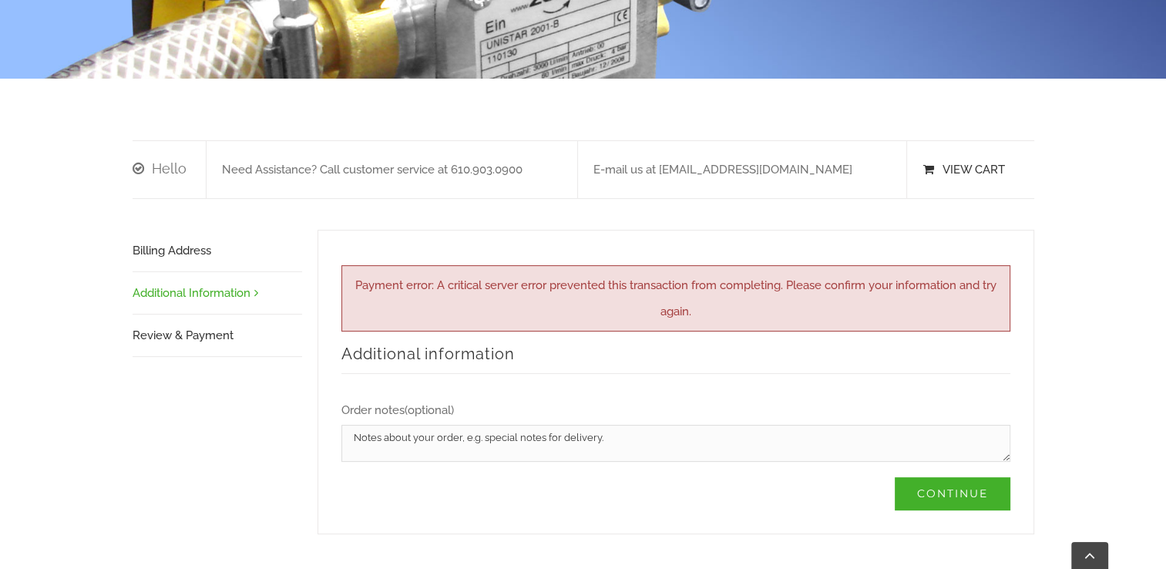
click at [382, 425] on textarea "Order notes (optional)" at bounding box center [676, 443] width 669 height 37
type textarea "P"
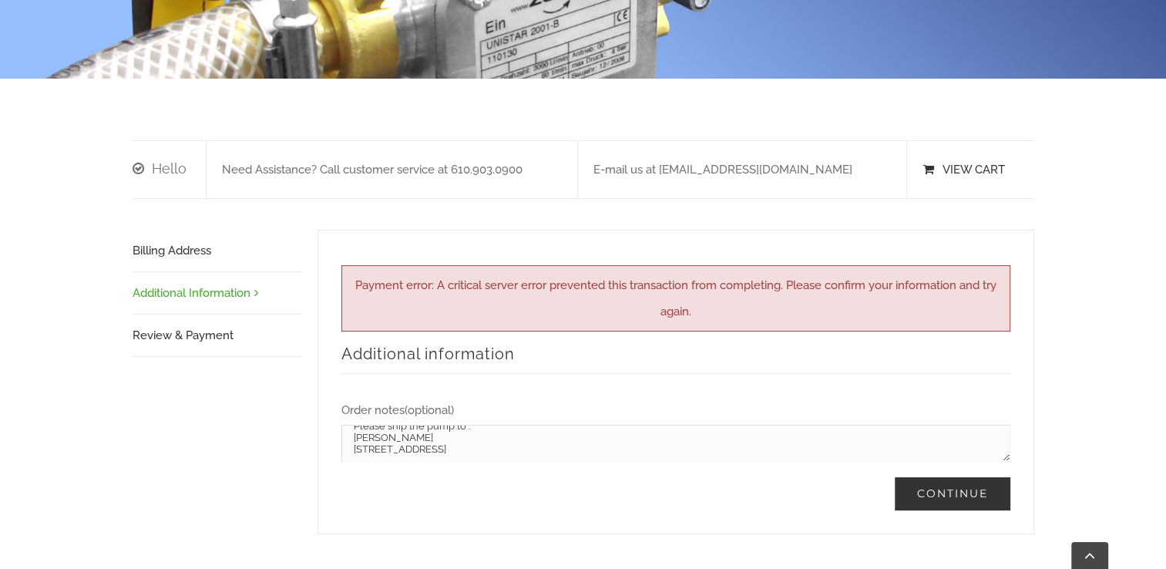
type textarea "Please ship the pump to : Michael Opp 2391 W. Bridge St. Mexico, IN 46958"
click at [955, 477] on link "Continue" at bounding box center [953, 493] width 116 height 33
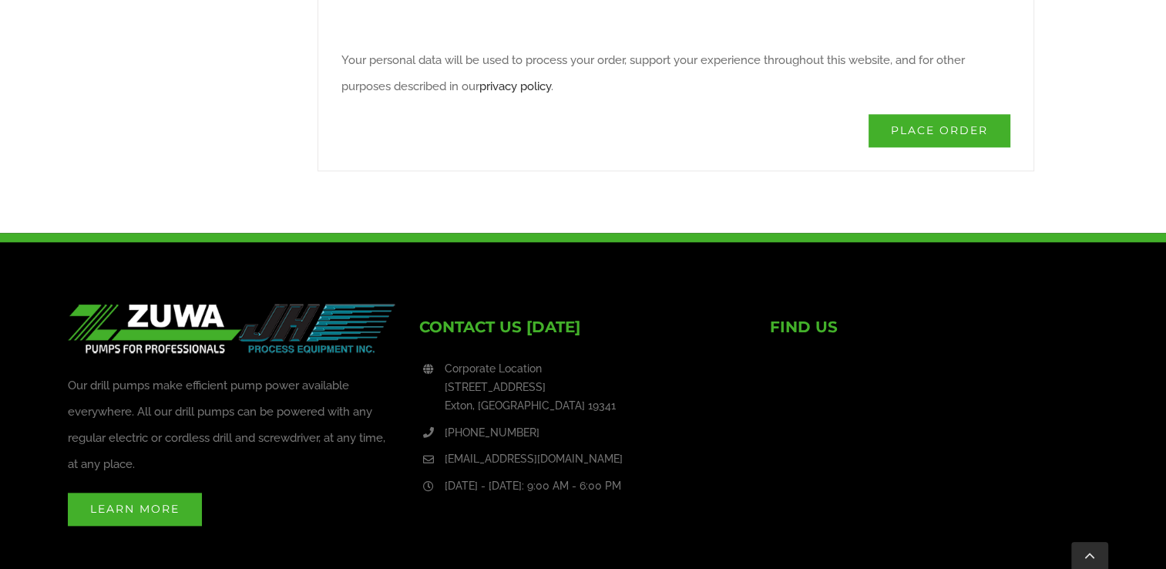
scroll to position [1651, 0]
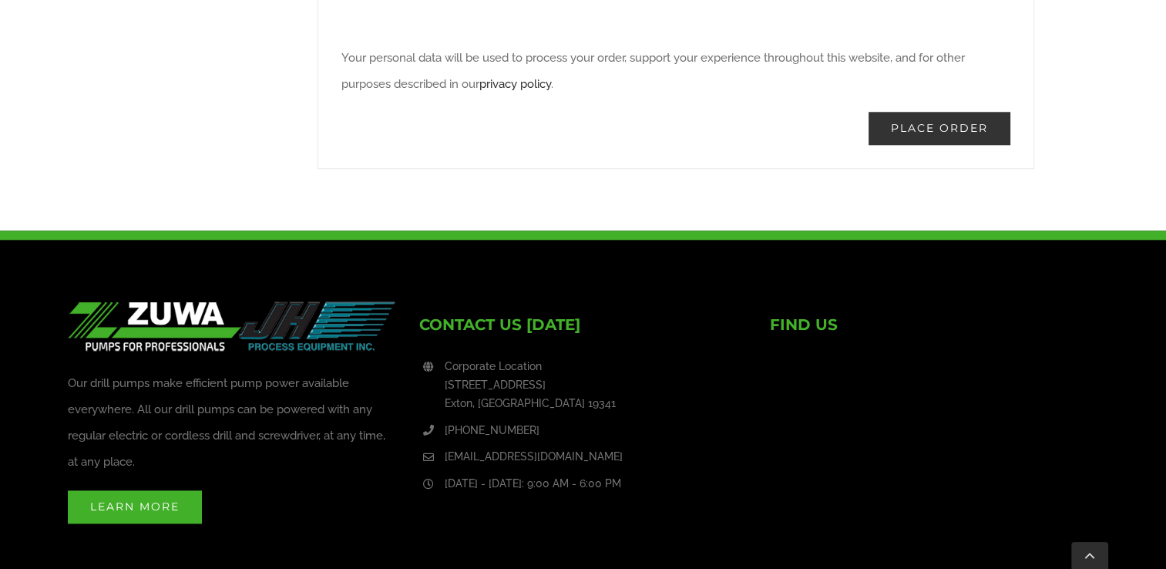
click at [934, 112] on button "Place order" at bounding box center [940, 128] width 142 height 33
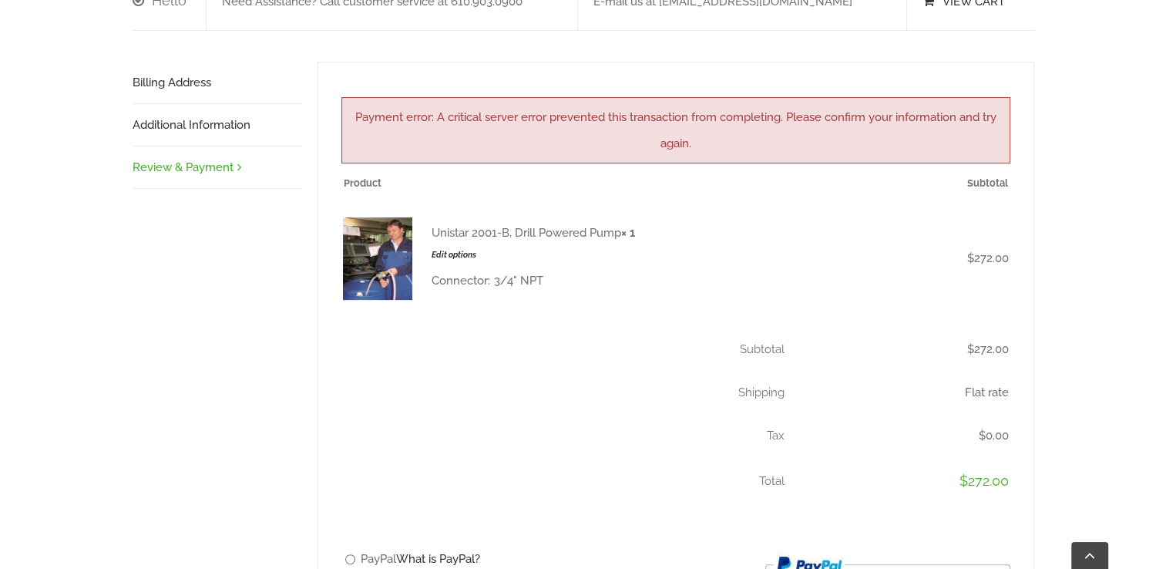
scroll to position [485, 0]
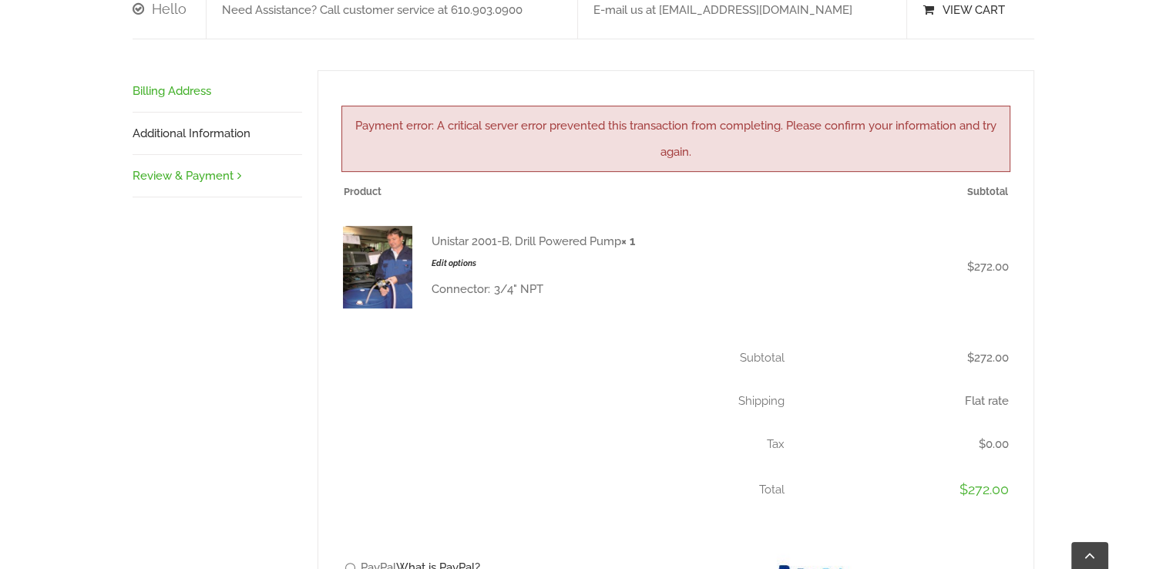
click at [180, 70] on link "Billing Address" at bounding box center [218, 91] width 170 height 42
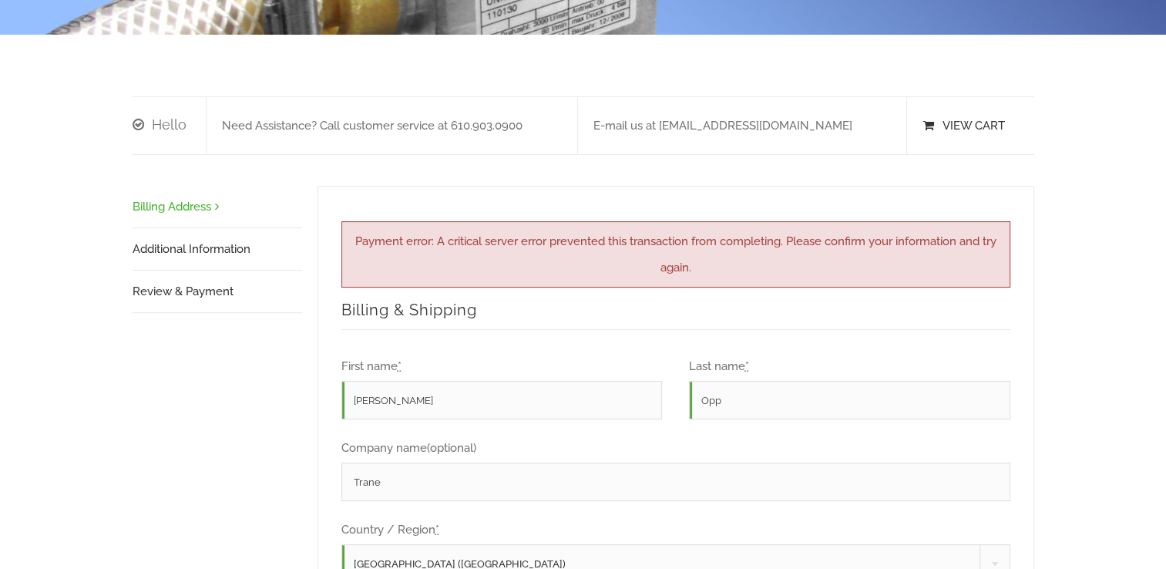
scroll to position [0, 0]
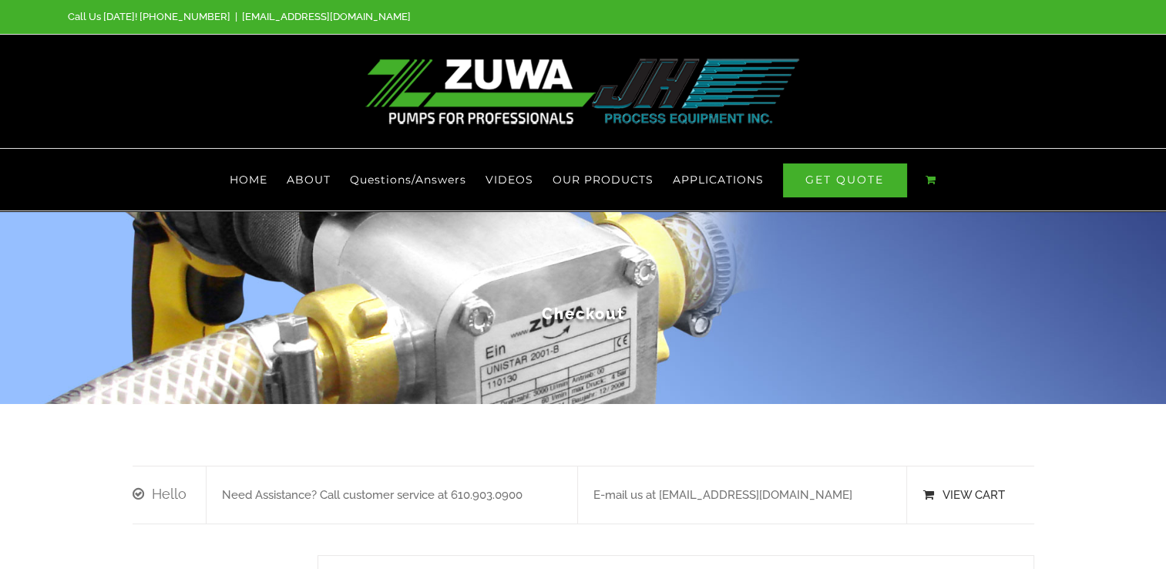
click at [1156, 97] on div at bounding box center [583, 92] width 1166 height 114
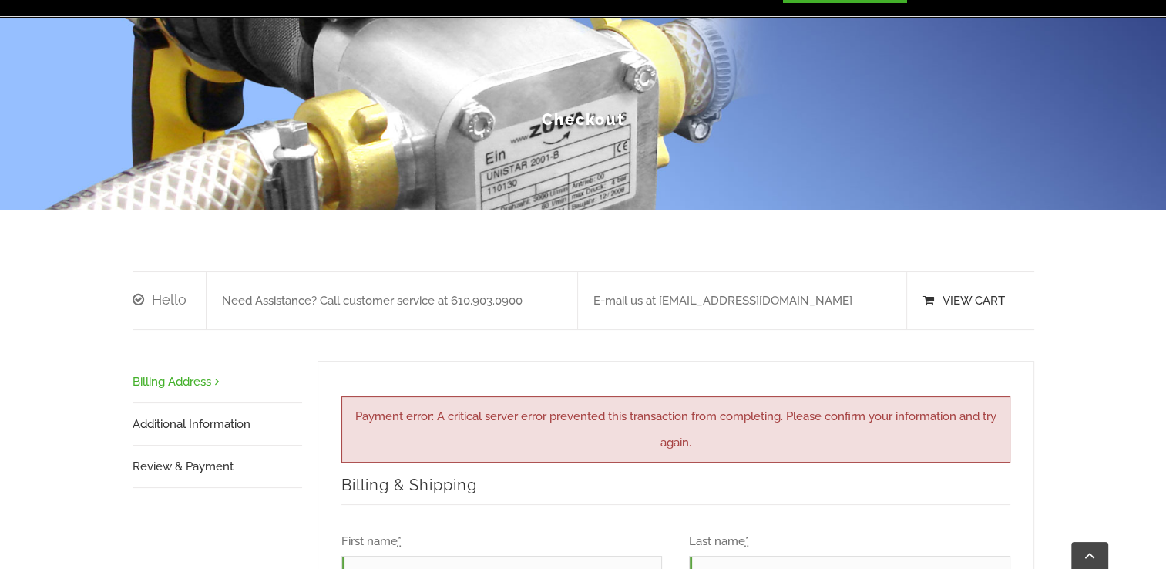
scroll to position [187, 0]
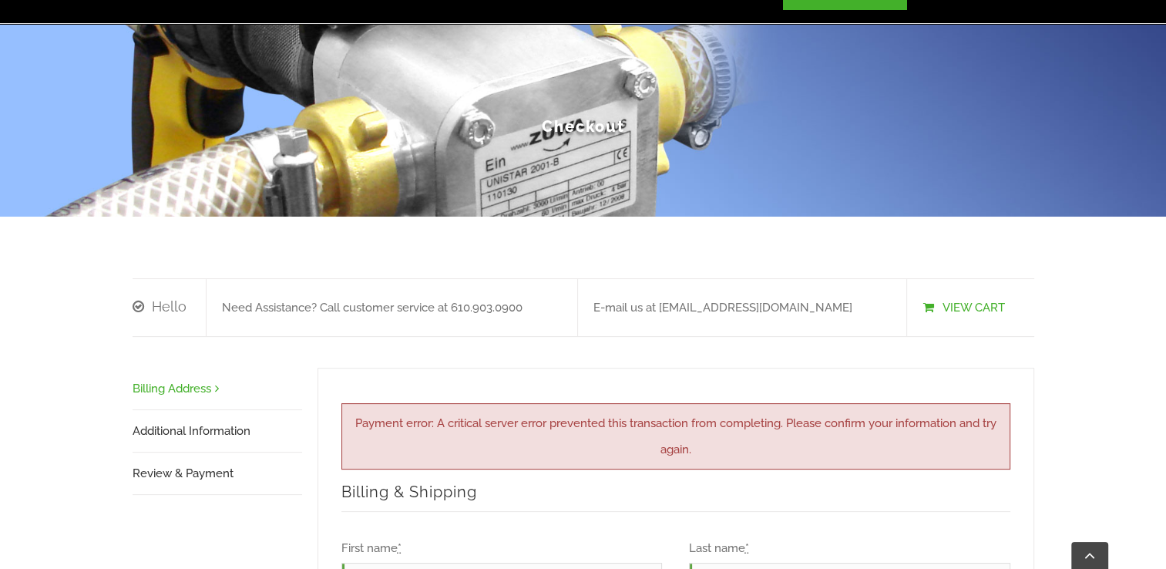
click at [944, 301] on link "View Cart" at bounding box center [964, 308] width 82 height 14
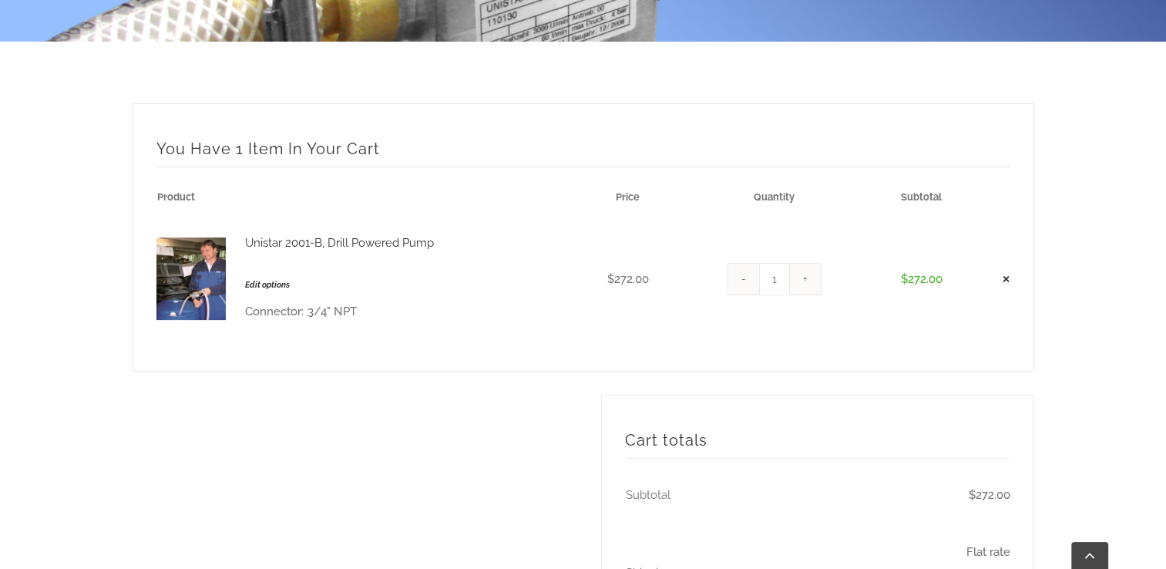
scroll to position [344, 0]
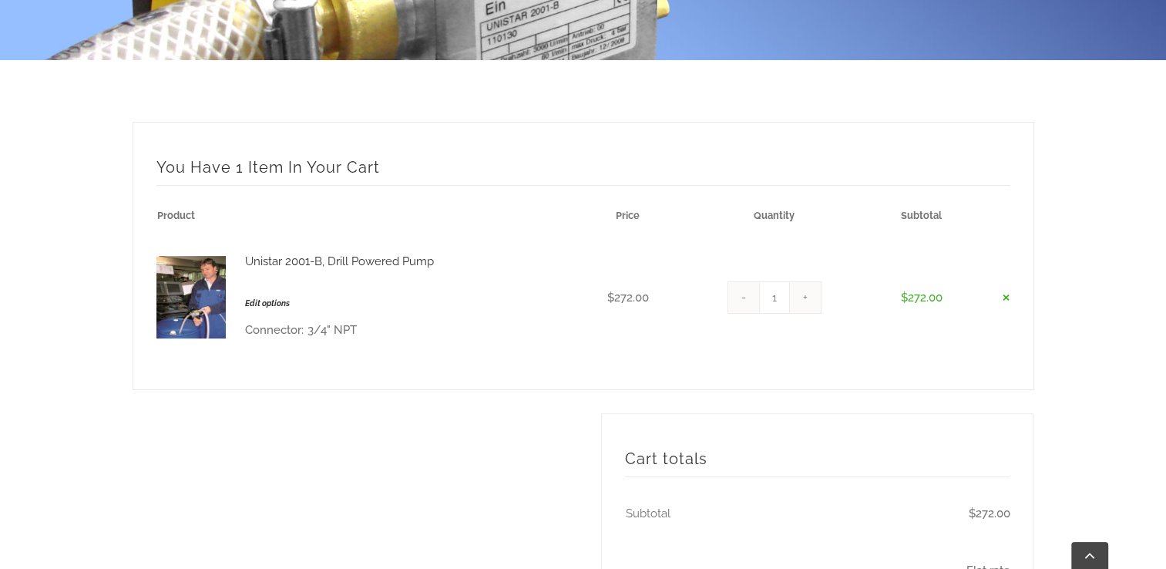
click at [1007, 276] on link "×" at bounding box center [1006, 297] width 8 height 42
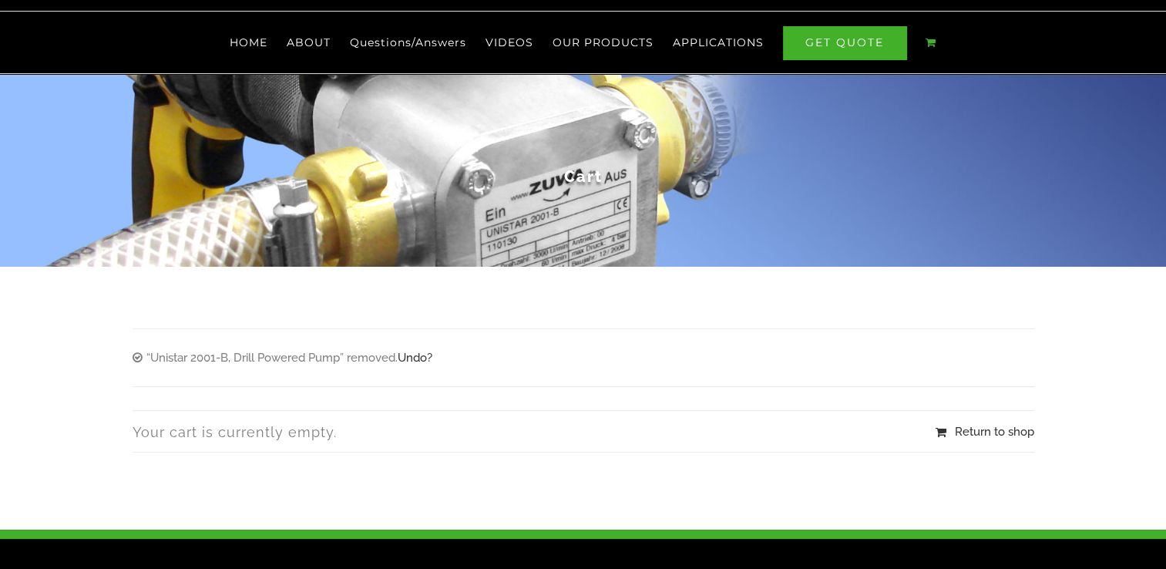
scroll to position [0, 0]
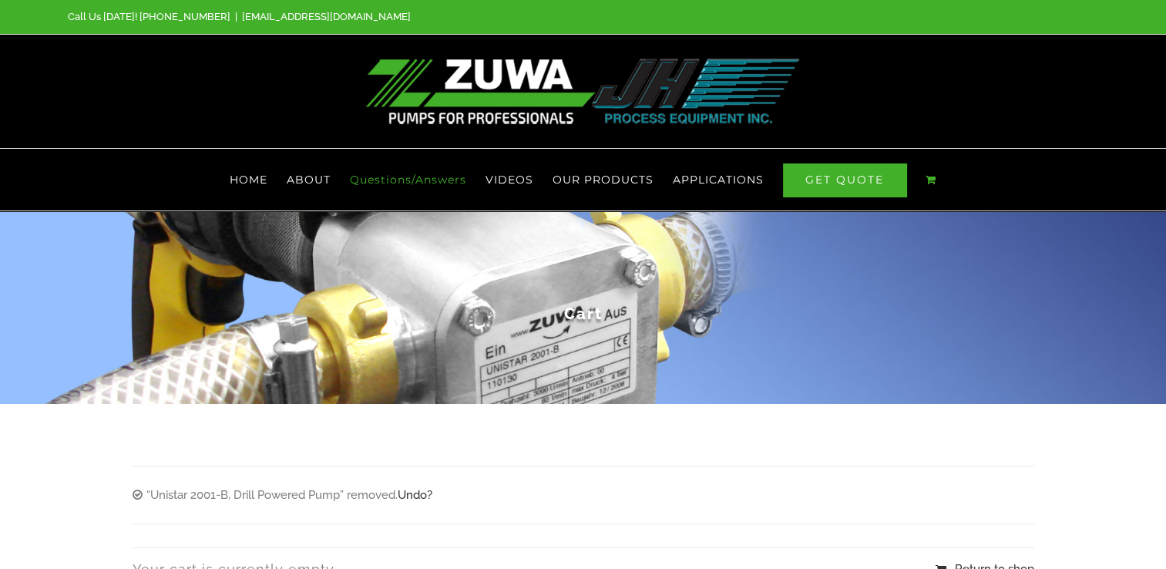
click at [409, 174] on span "Questions/Answers" at bounding box center [408, 179] width 116 height 11
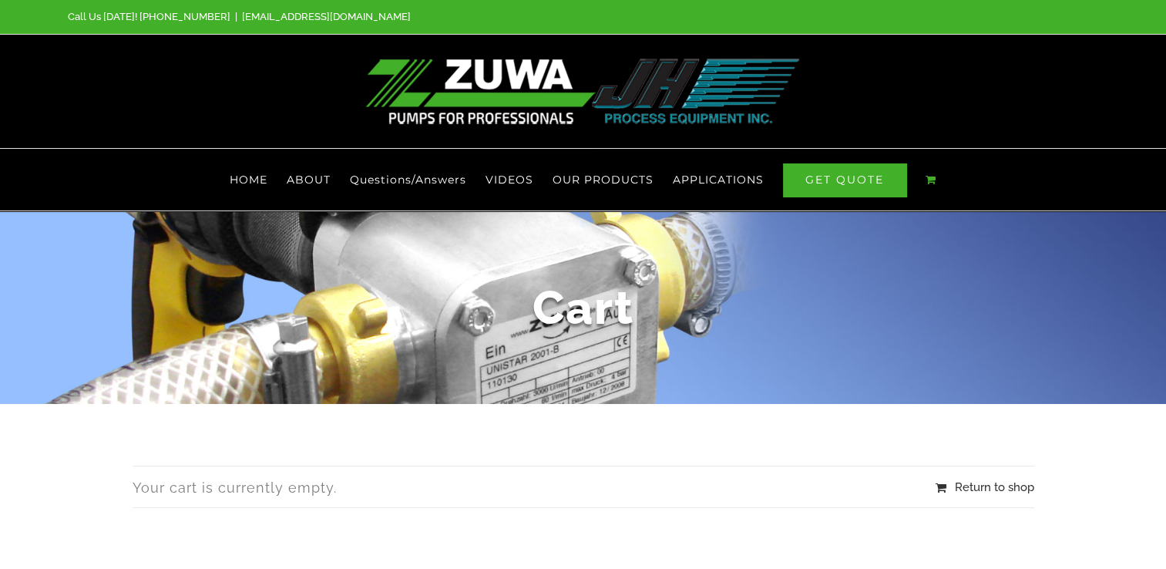
scroll to position [509, 0]
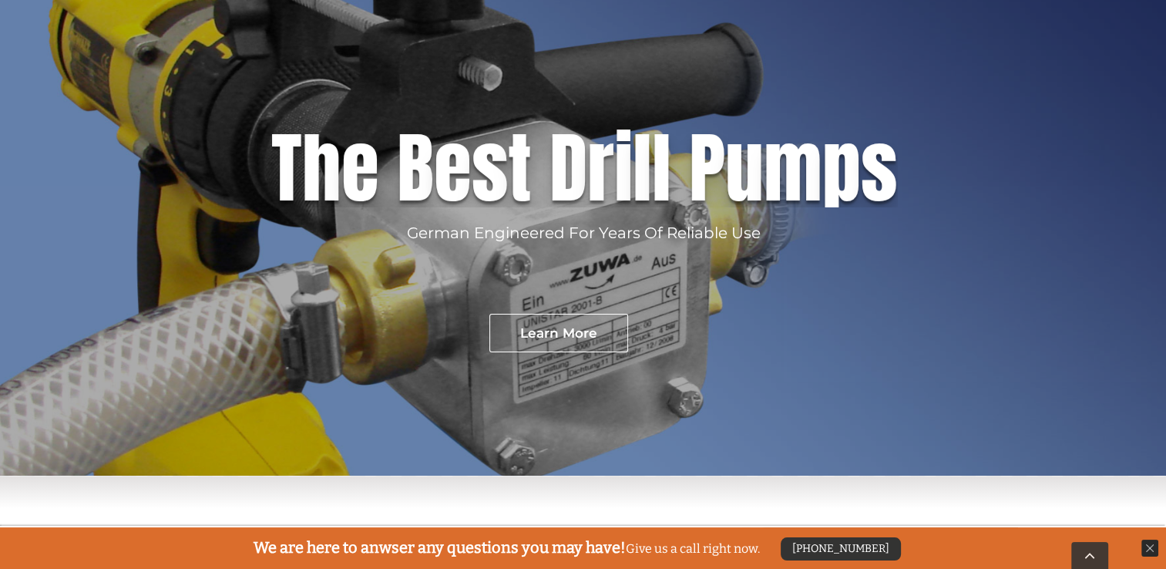
scroll to position [233, 0]
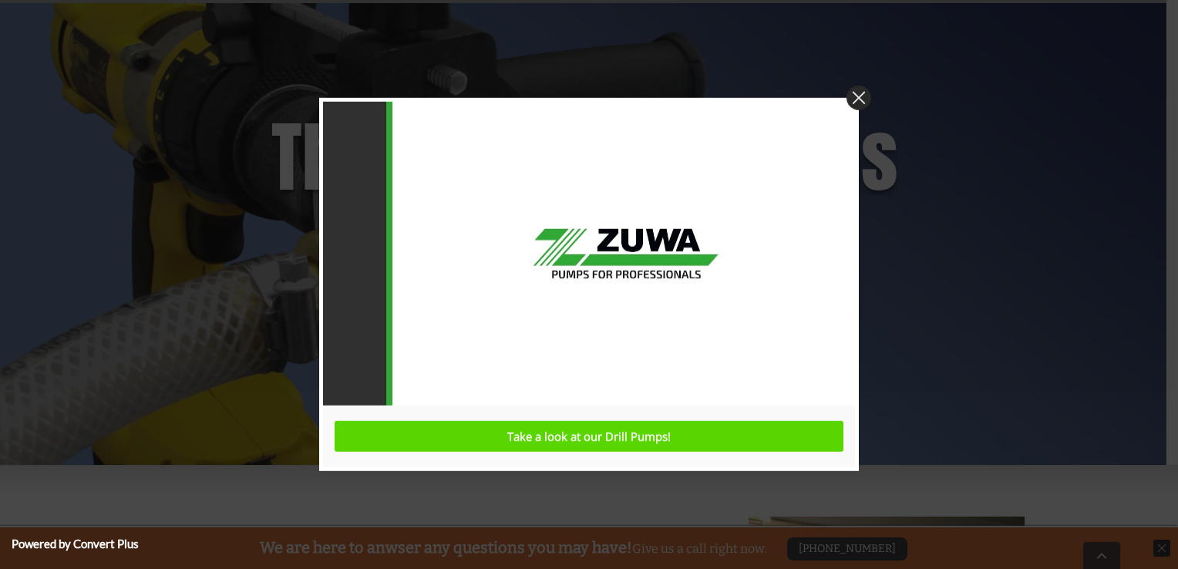
click at [860, 92] on img at bounding box center [859, 98] width 25 height 25
